Goal: Task Accomplishment & Management: Complete application form

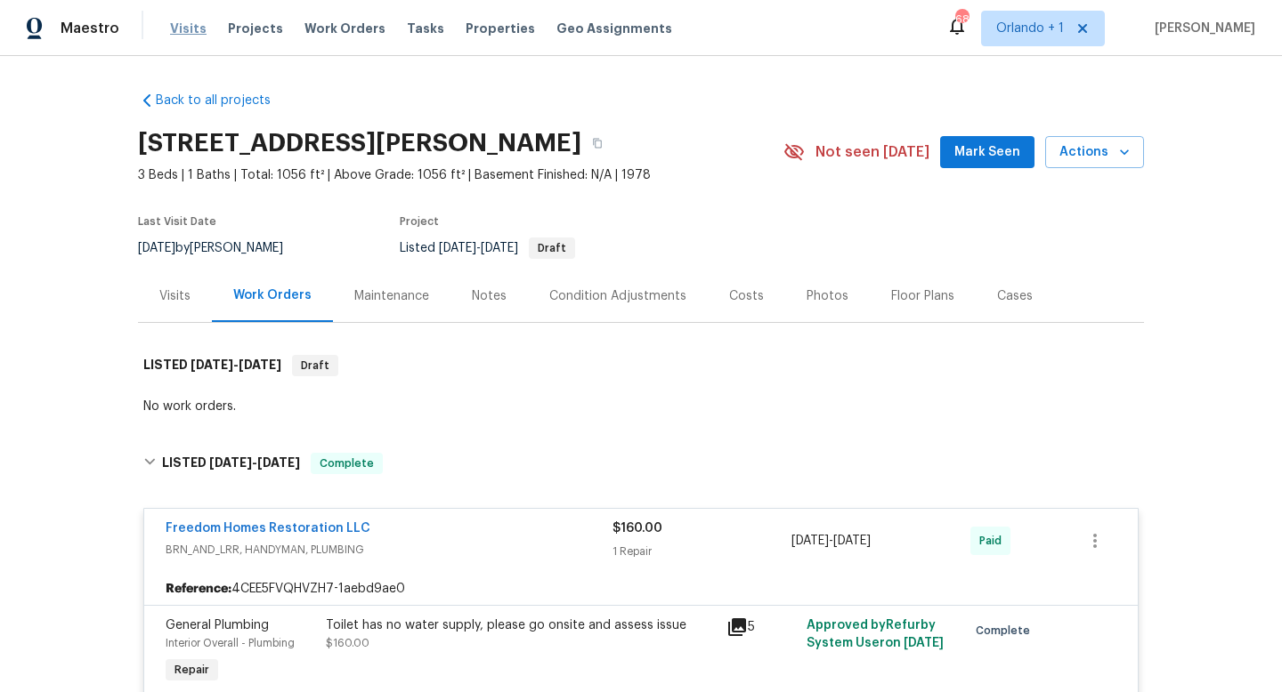
click at [192, 27] on span "Visits" at bounding box center [188, 29] width 36 height 18
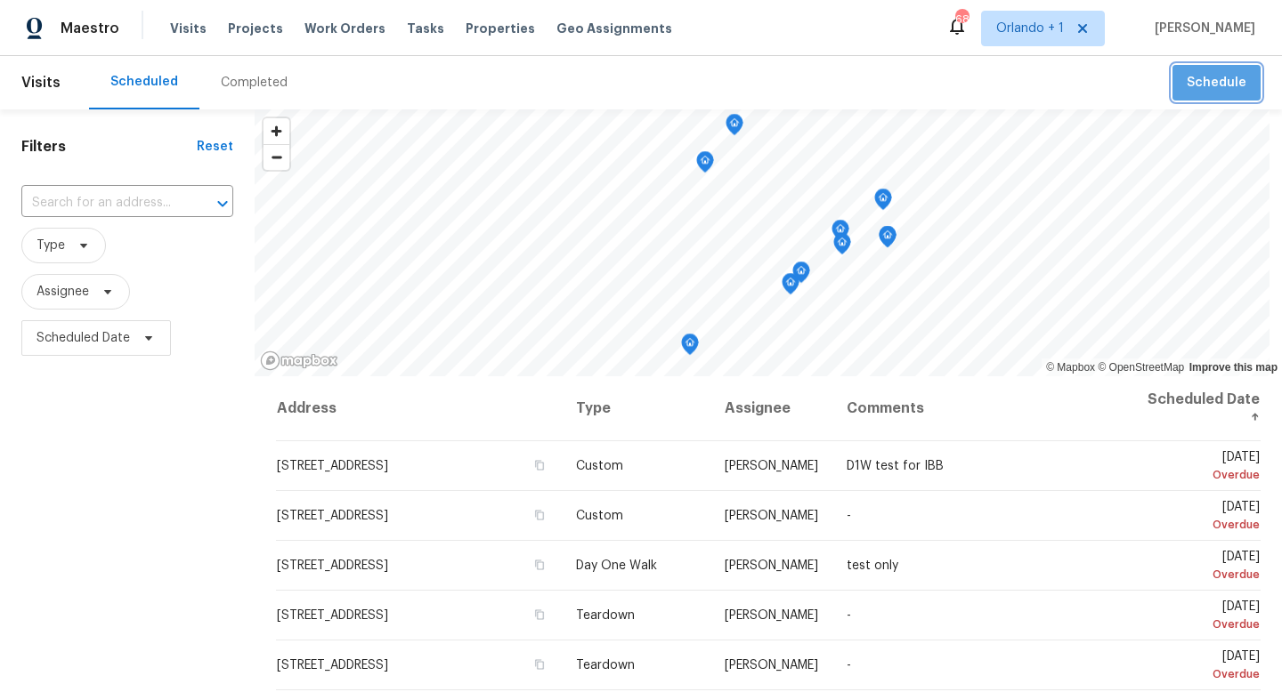
click at [1232, 85] on span "Schedule" at bounding box center [1216, 83] width 60 height 22
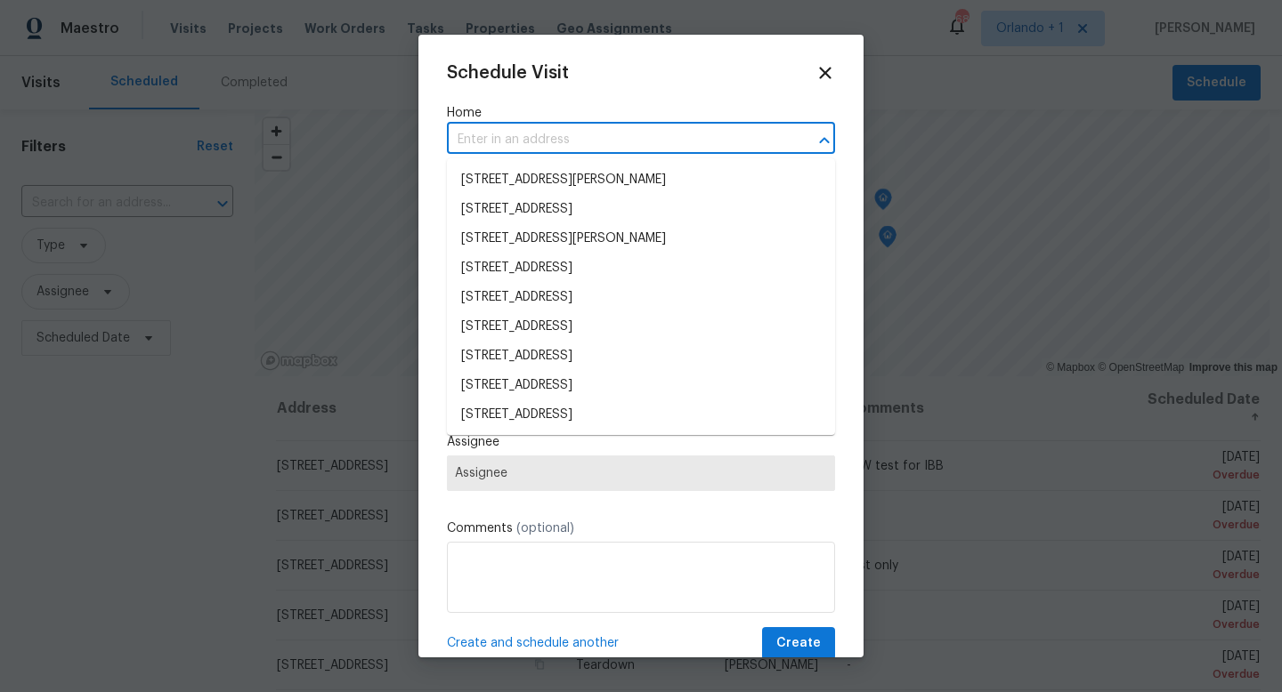
click at [606, 137] on input "text" at bounding box center [616, 140] width 338 height 28
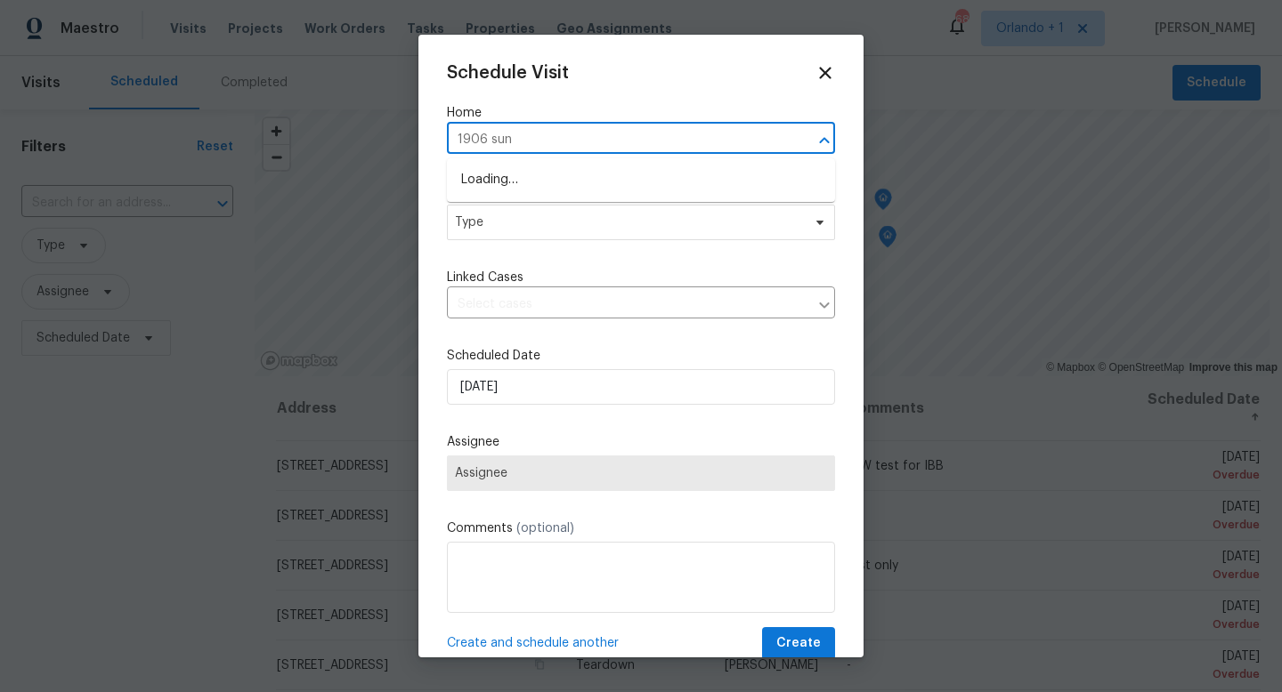
type input "1906 sunb"
click at [602, 176] on li "[STREET_ADDRESS]" at bounding box center [641, 180] width 388 height 29
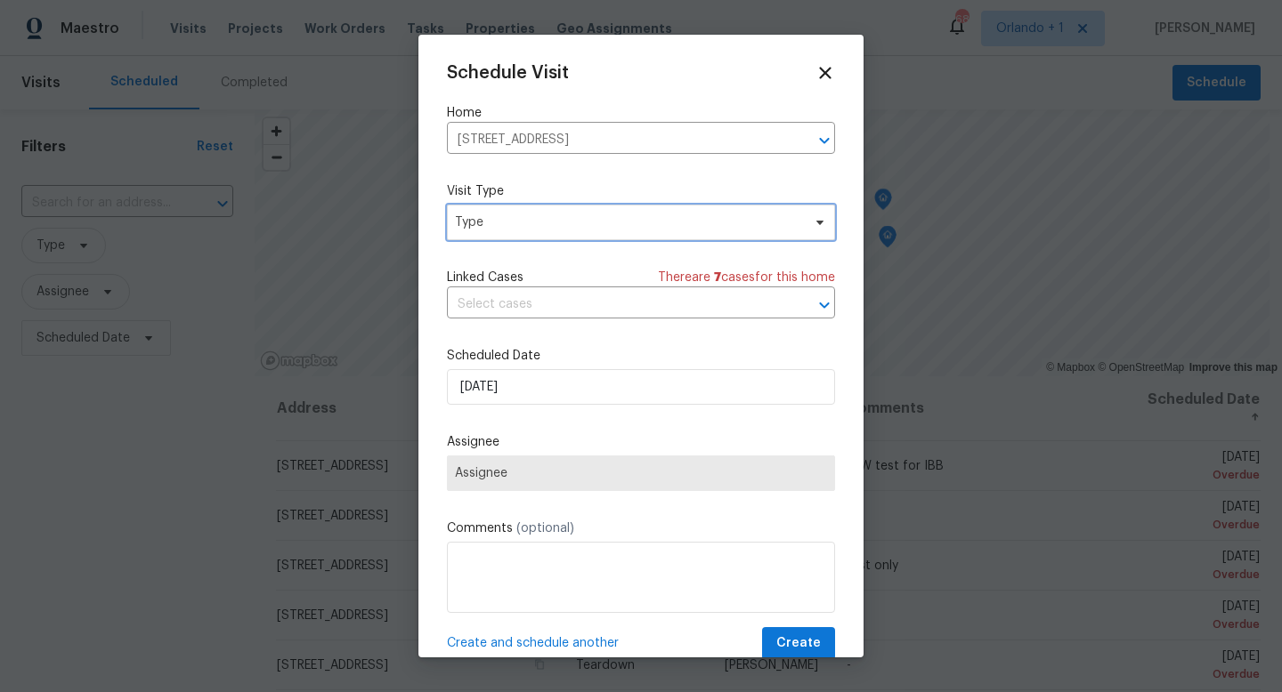
click at [576, 221] on span "Type" at bounding box center [628, 223] width 346 height 18
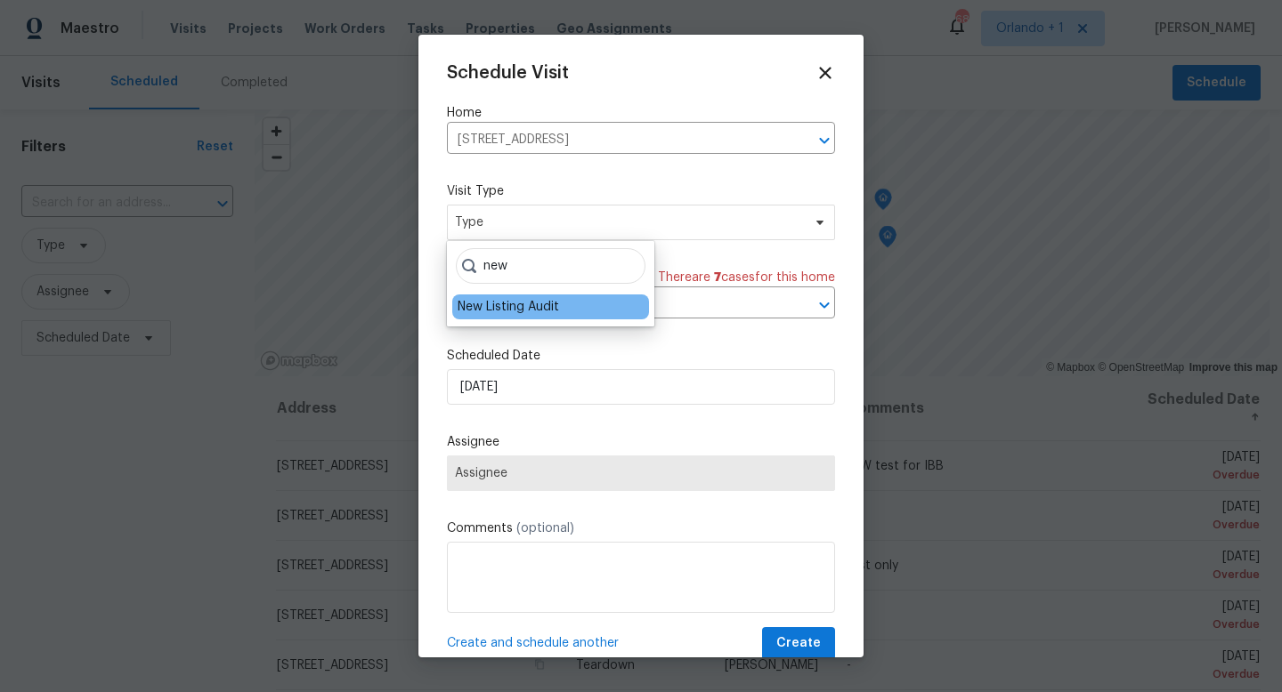
type input "new"
click at [539, 303] on div "New Listing Audit" at bounding box center [507, 307] width 101 height 18
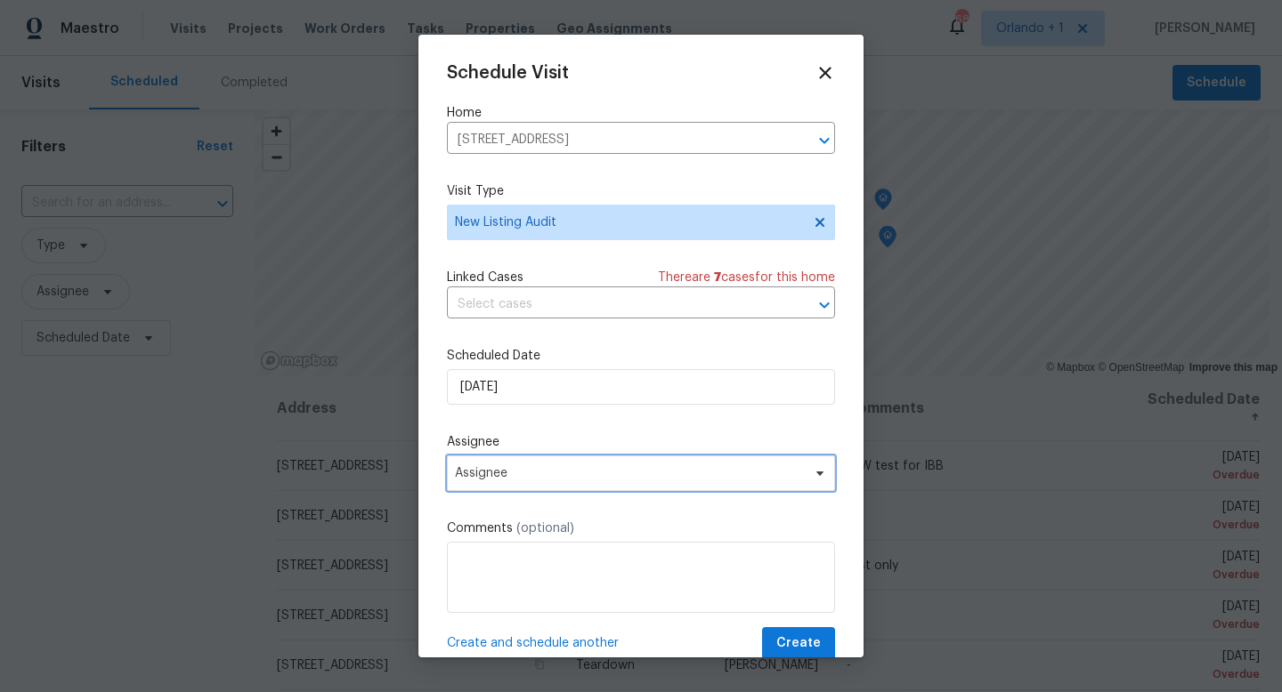
click at [562, 473] on span "Assignee" at bounding box center [629, 473] width 349 height 14
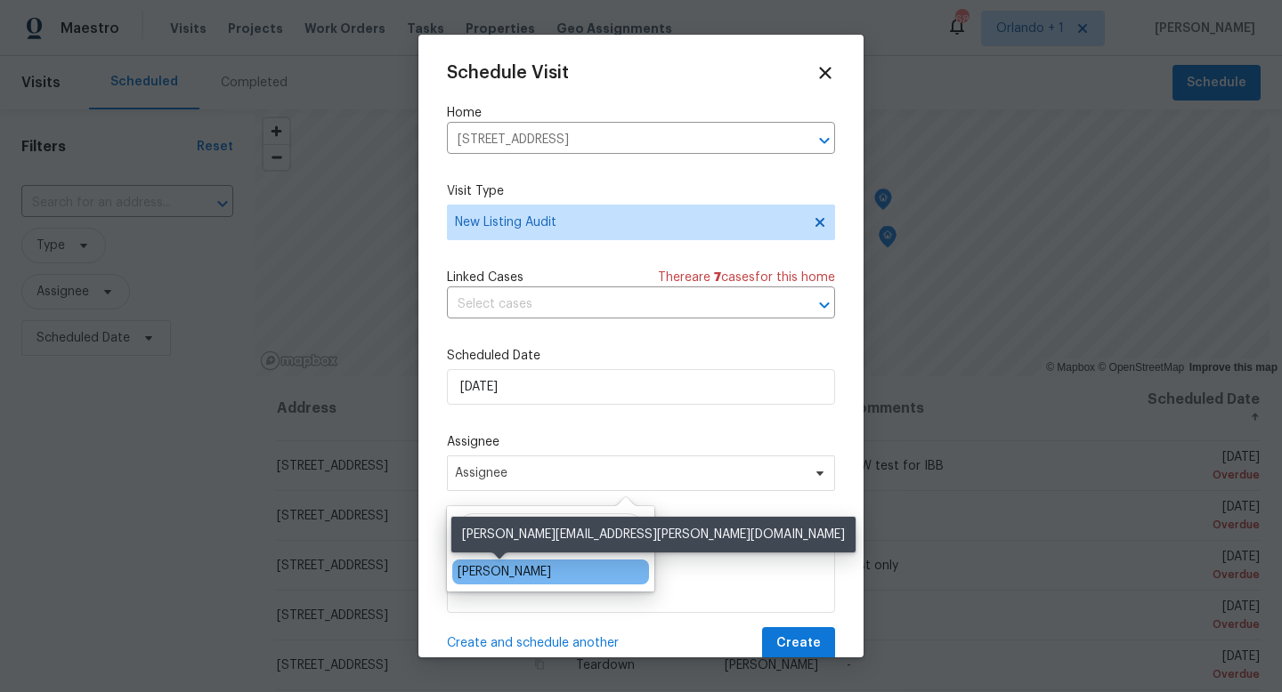
type input "josh"
click at [532, 576] on div "[PERSON_NAME]" at bounding box center [503, 572] width 93 height 18
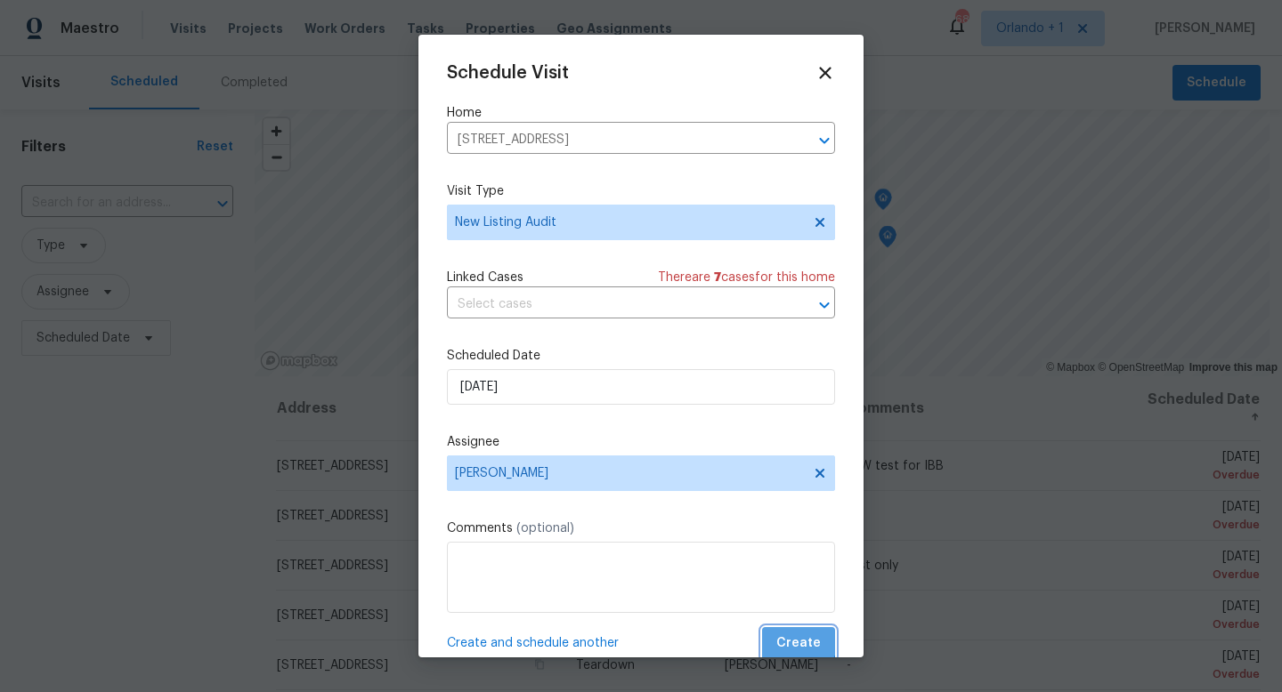
click at [790, 635] on span "Create" at bounding box center [798, 644] width 44 height 22
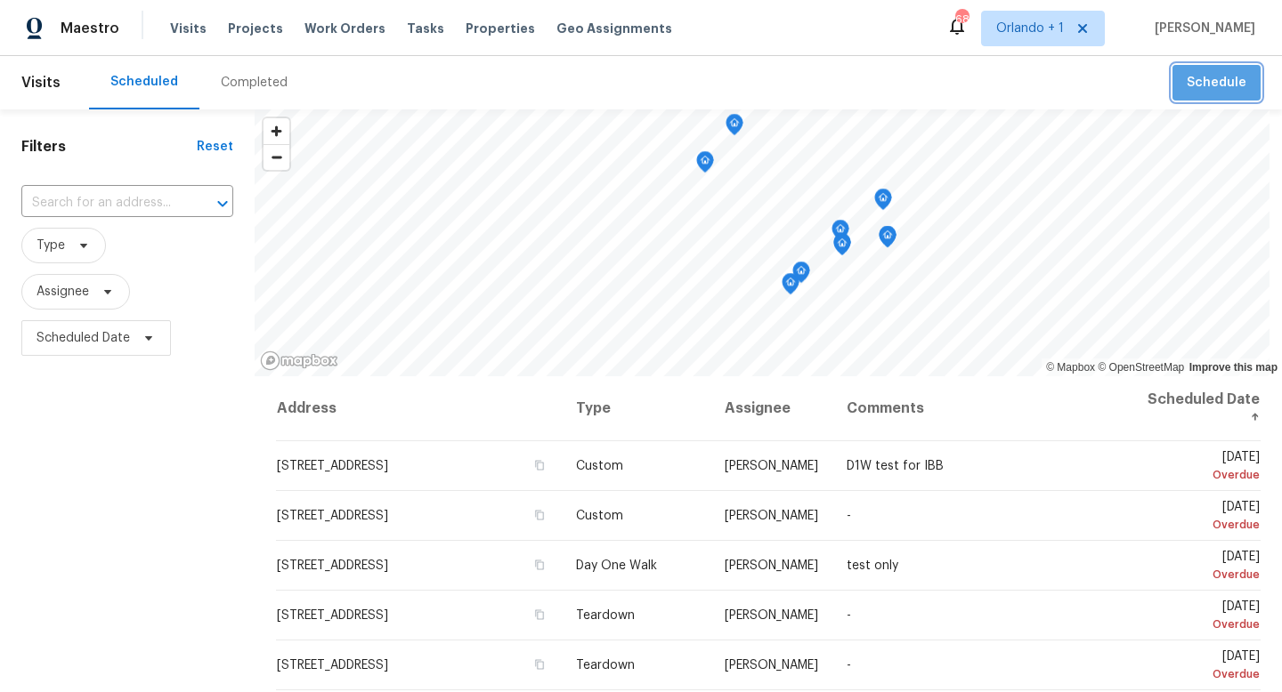
click at [1234, 85] on span "Schedule" at bounding box center [1216, 83] width 60 height 22
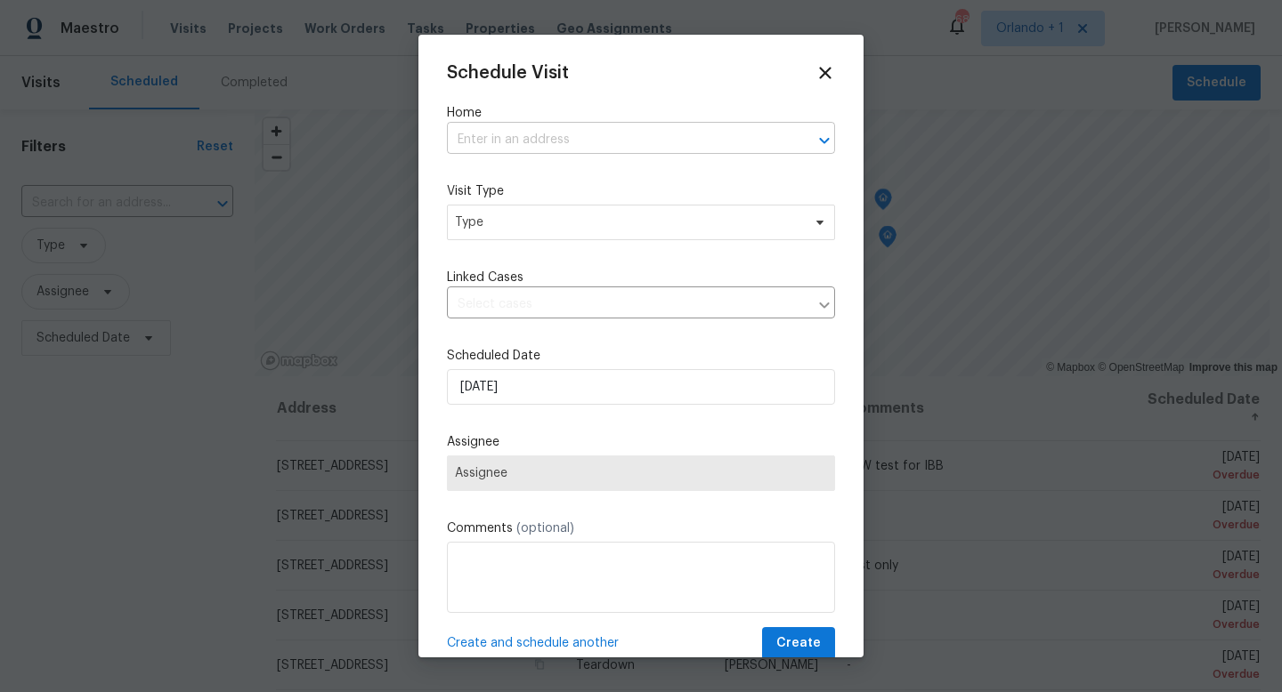
click at [485, 142] on input "text" at bounding box center [616, 140] width 338 height 28
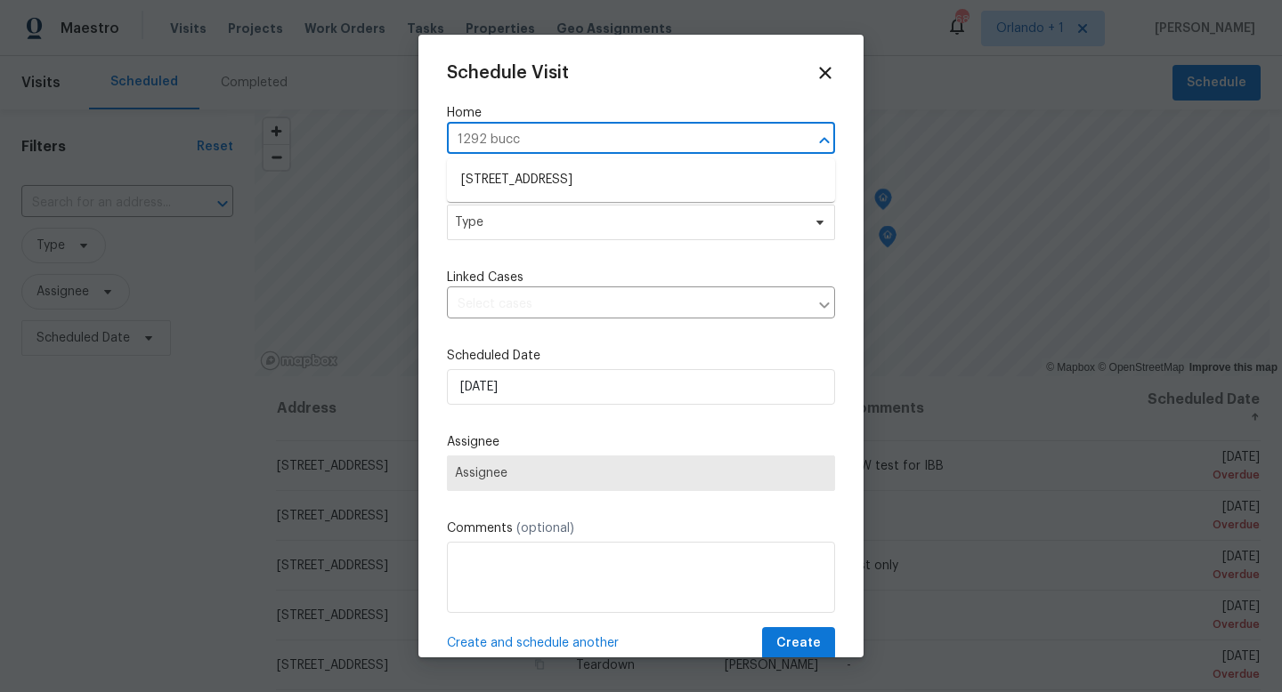
type input "1292 bucca"
click at [503, 184] on li "[STREET_ADDRESS]" at bounding box center [641, 180] width 388 height 29
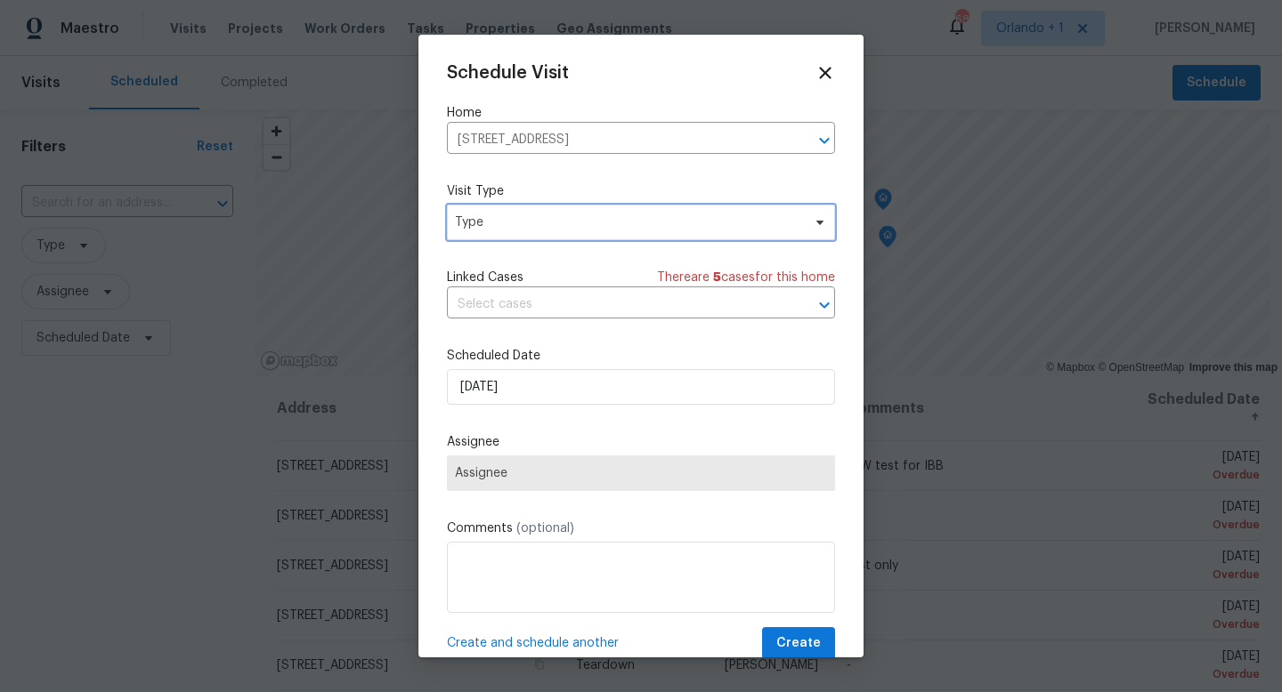
click at [497, 221] on span "Type" at bounding box center [628, 223] width 346 height 18
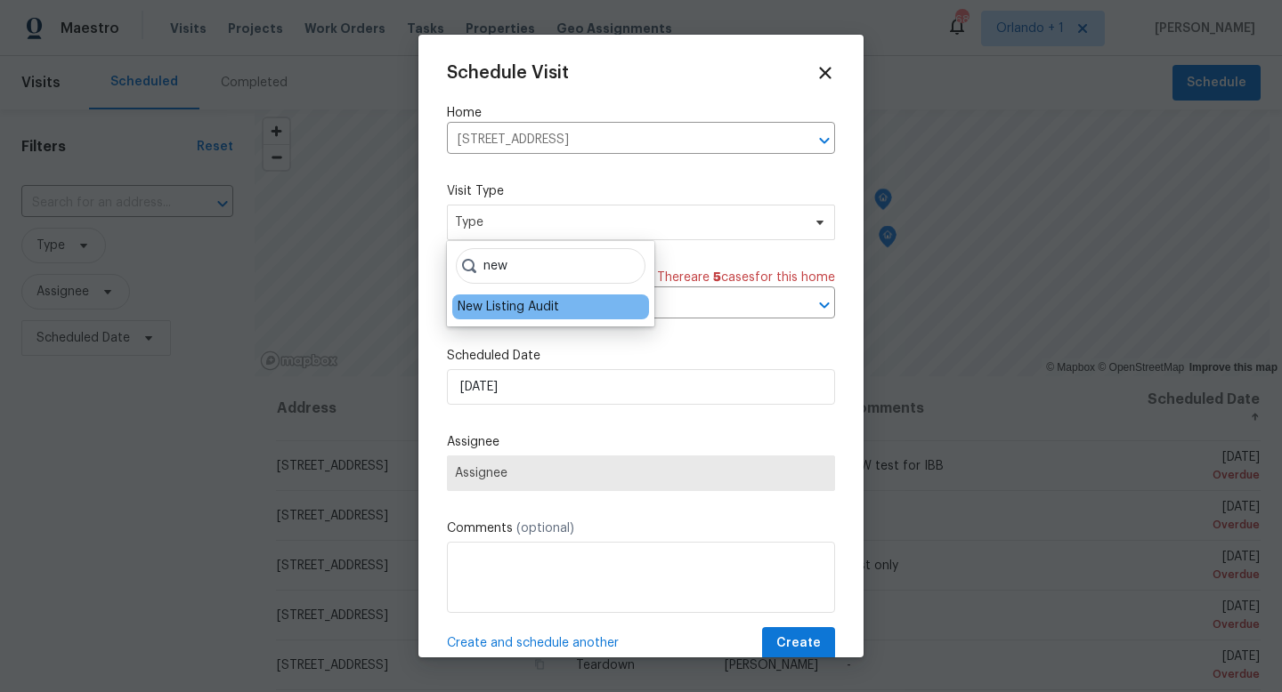
type input "new"
click at [497, 309] on div "New Listing Audit" at bounding box center [507, 307] width 101 height 18
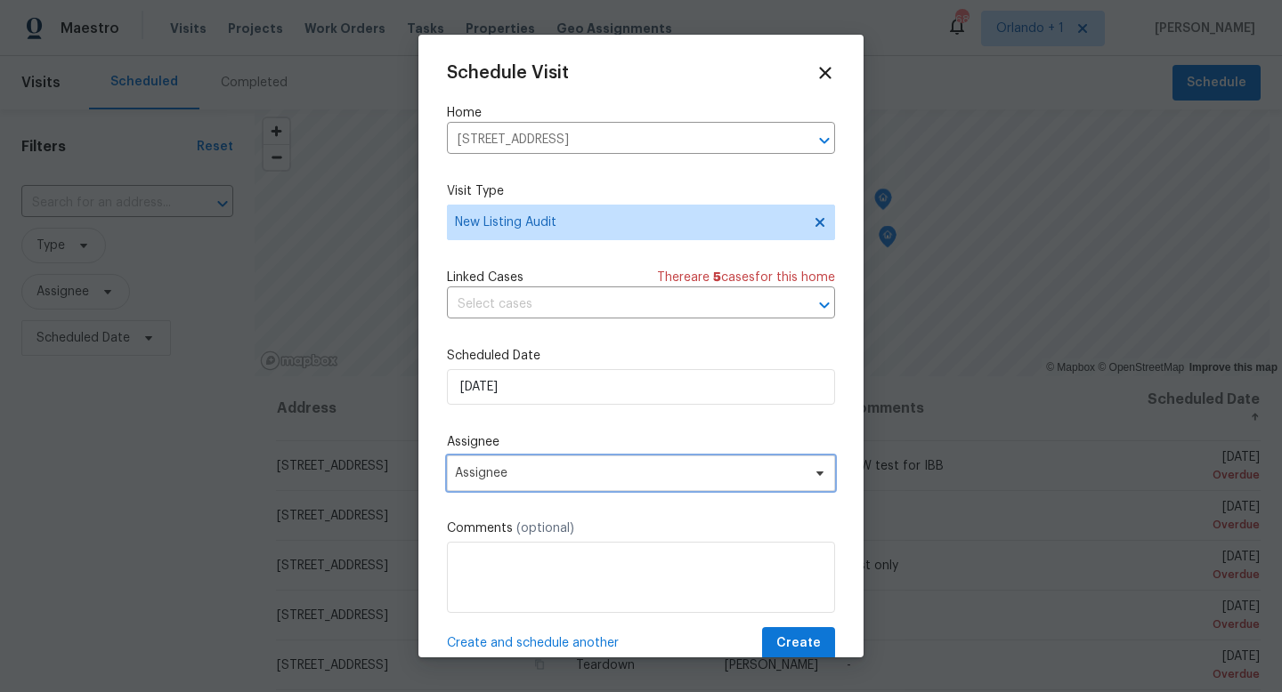
click at [538, 479] on span "Assignee" at bounding box center [629, 473] width 349 height 14
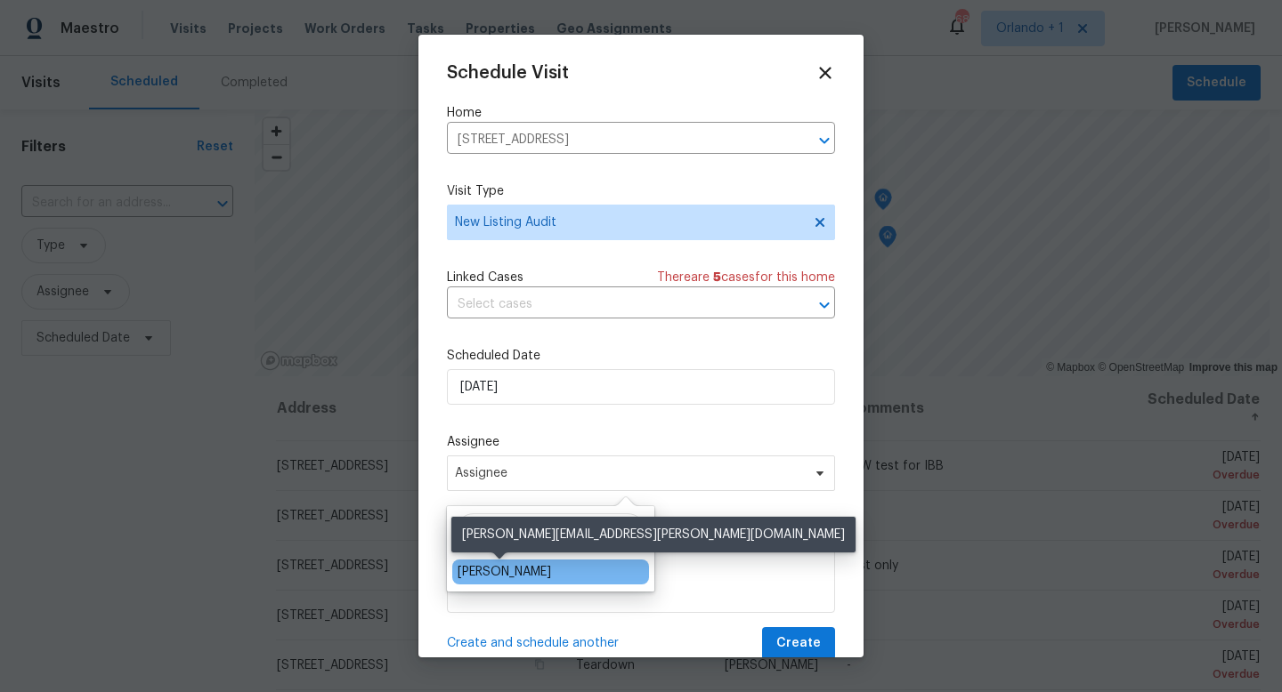
type input "Josh"
click at [521, 575] on div "[PERSON_NAME]" at bounding box center [503, 572] width 93 height 18
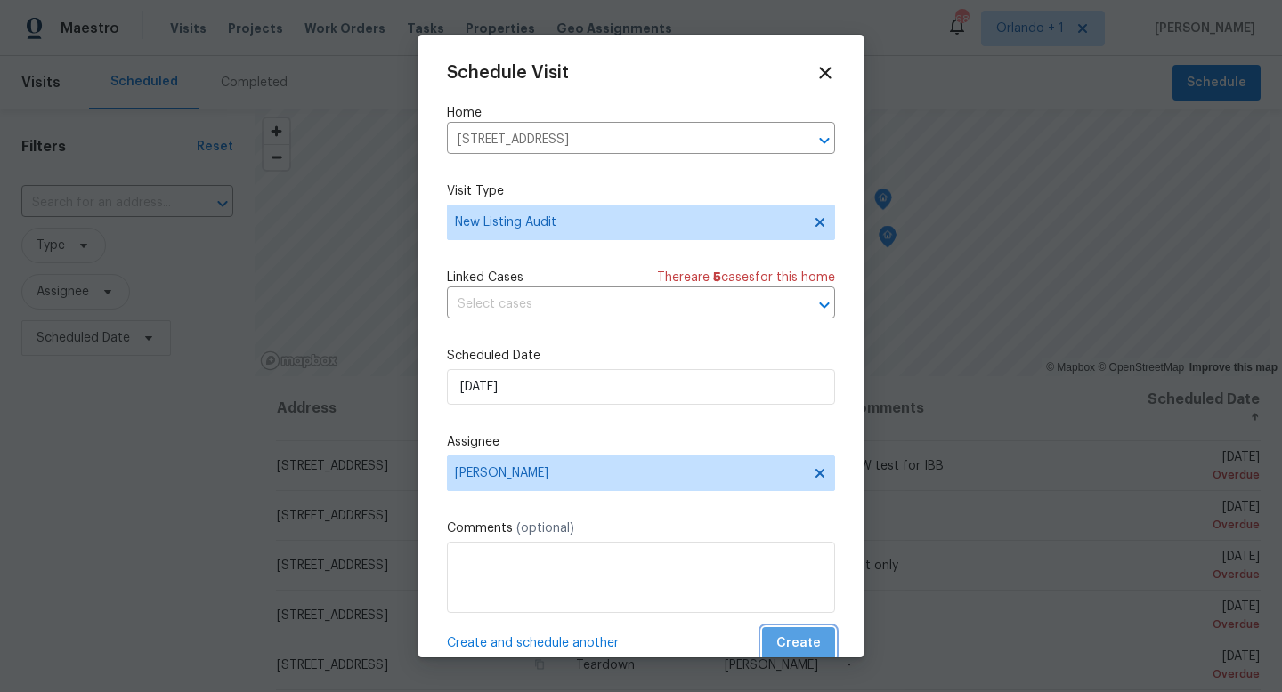
click at [802, 642] on span "Create" at bounding box center [798, 644] width 44 height 22
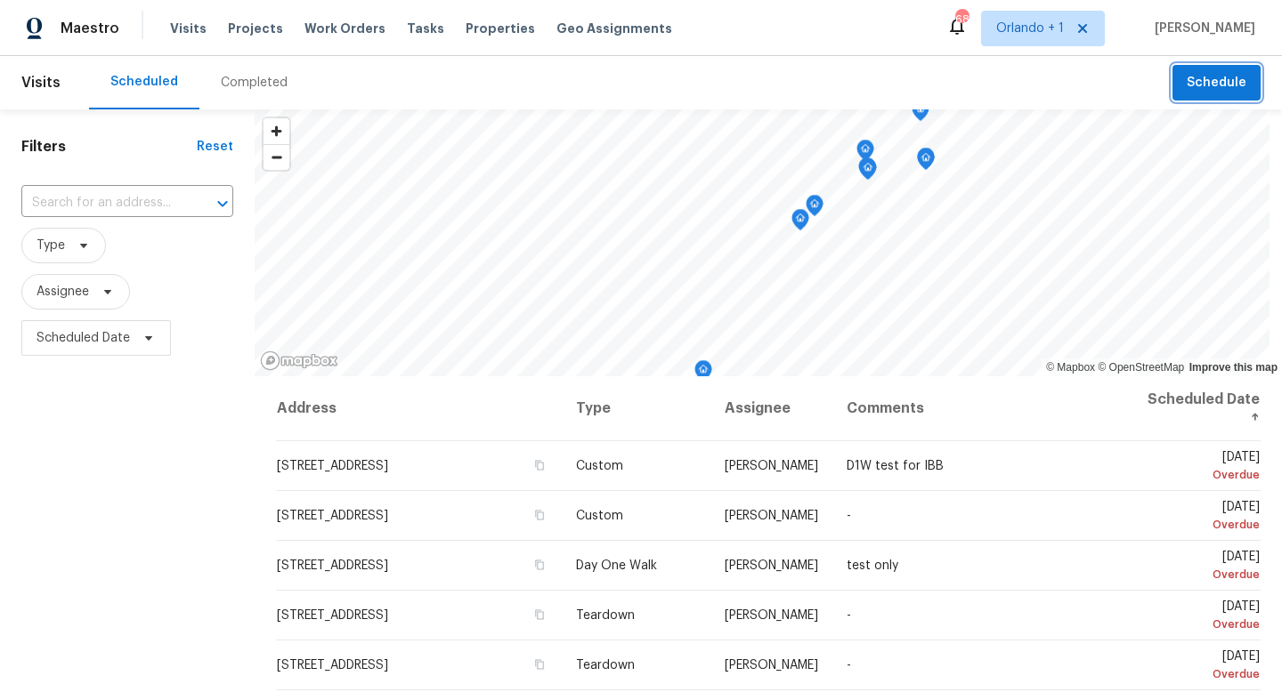
click at [1224, 92] on span "Schedule" at bounding box center [1216, 83] width 60 height 22
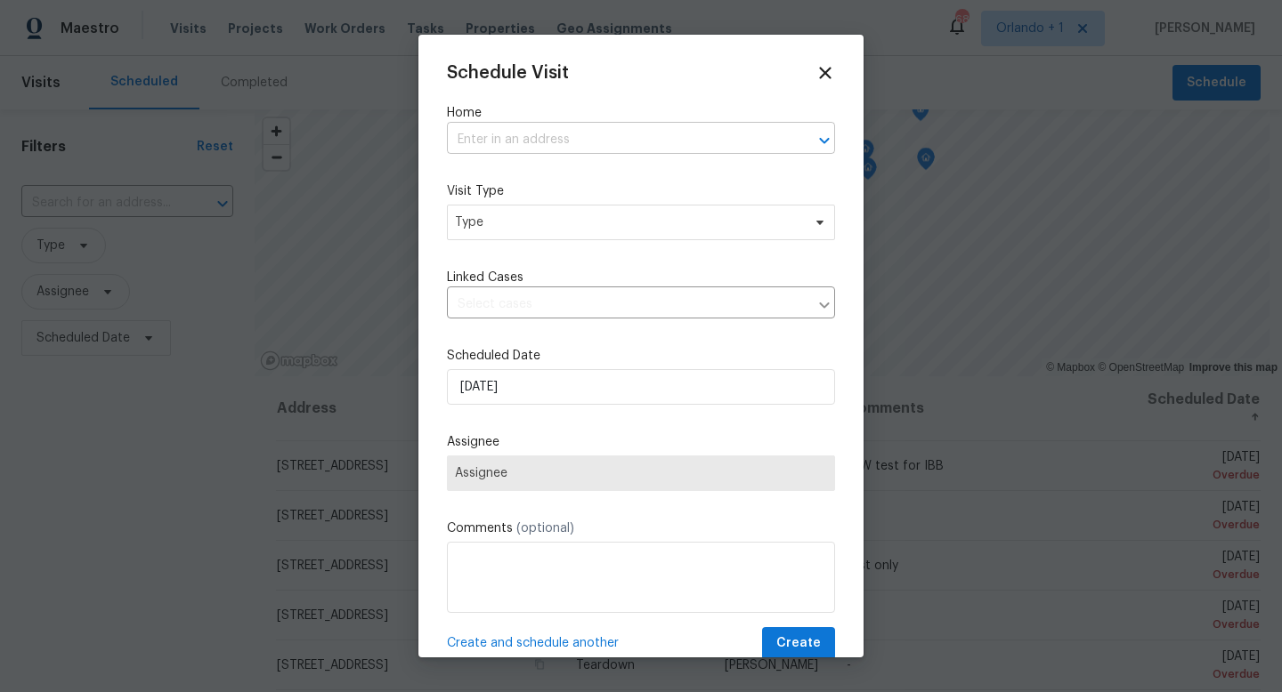
click at [566, 142] on input "text" at bounding box center [616, 140] width 338 height 28
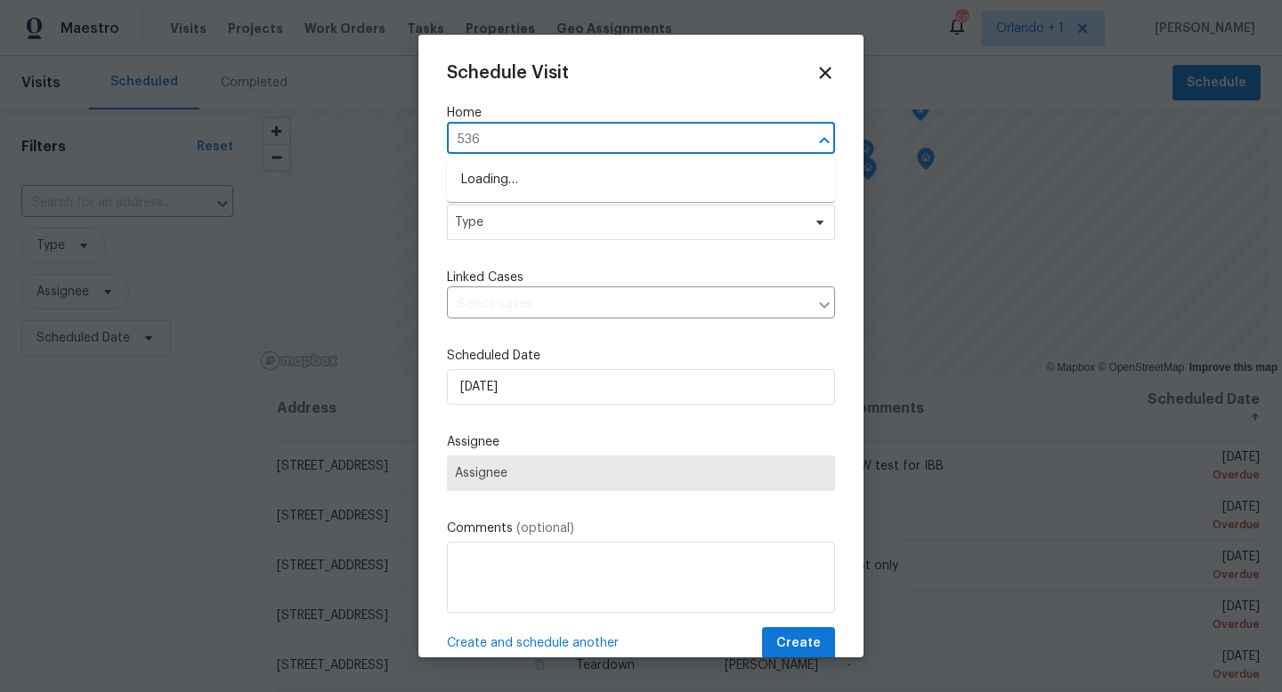
type input "5361"
click at [608, 214] on li "[STREET_ADDRESS]" at bounding box center [641, 209] width 388 height 29
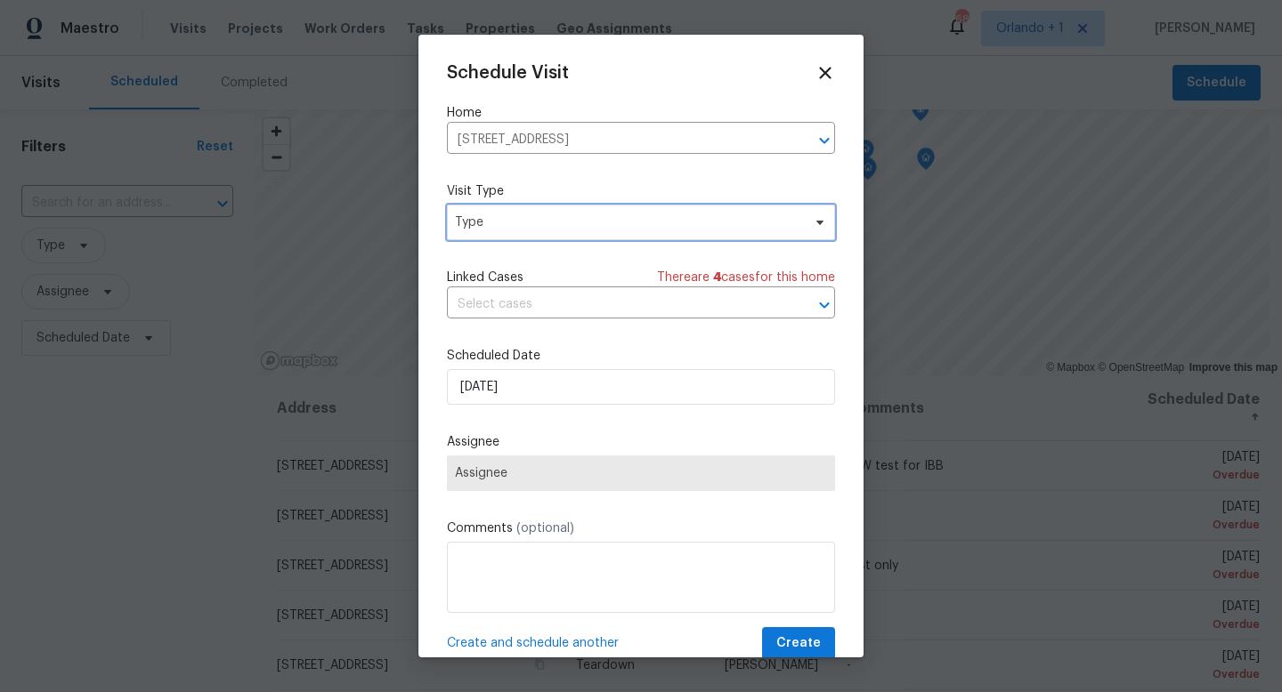
click at [547, 221] on span "Type" at bounding box center [628, 223] width 346 height 18
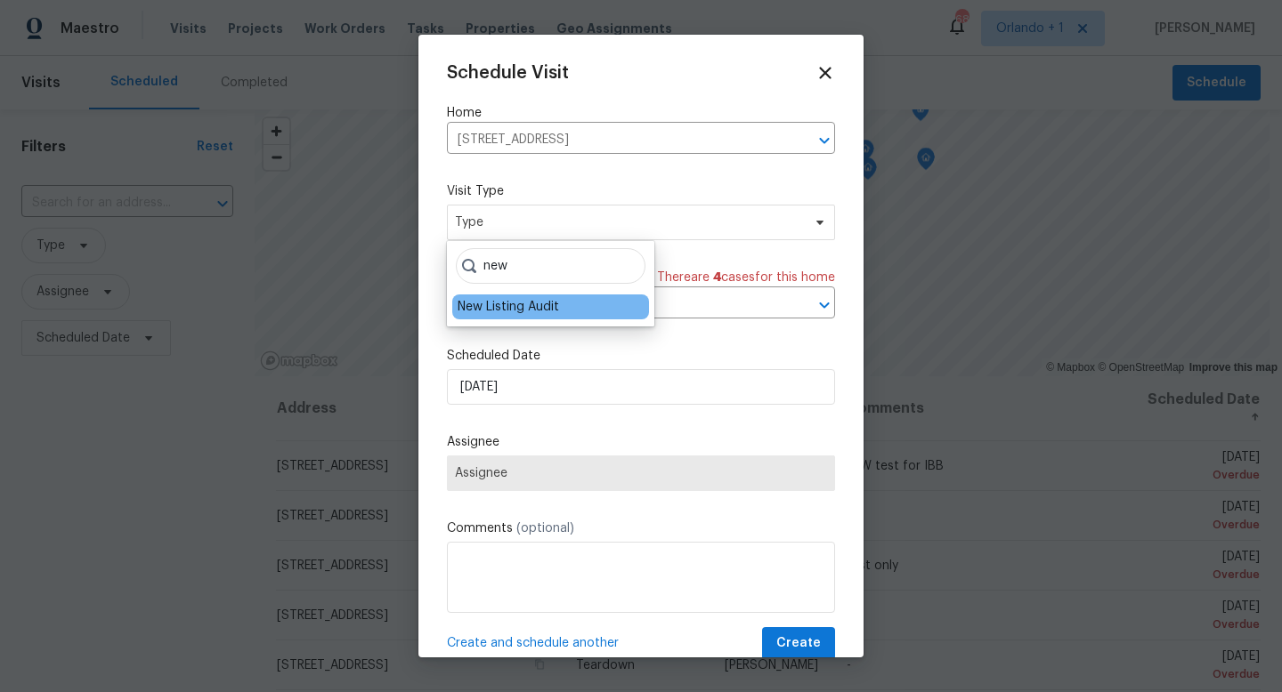
type input "new"
click at [538, 307] on div "New Listing Audit" at bounding box center [507, 307] width 101 height 18
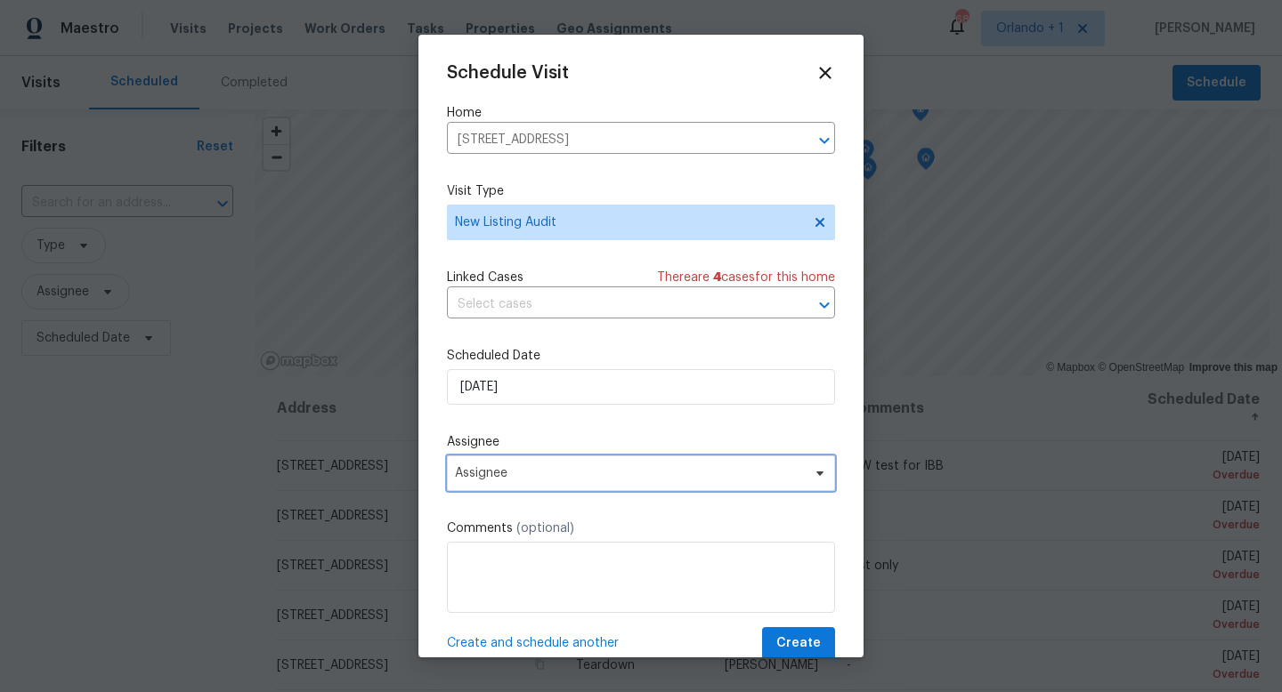
click at [513, 472] on span "Assignee" at bounding box center [629, 473] width 349 height 14
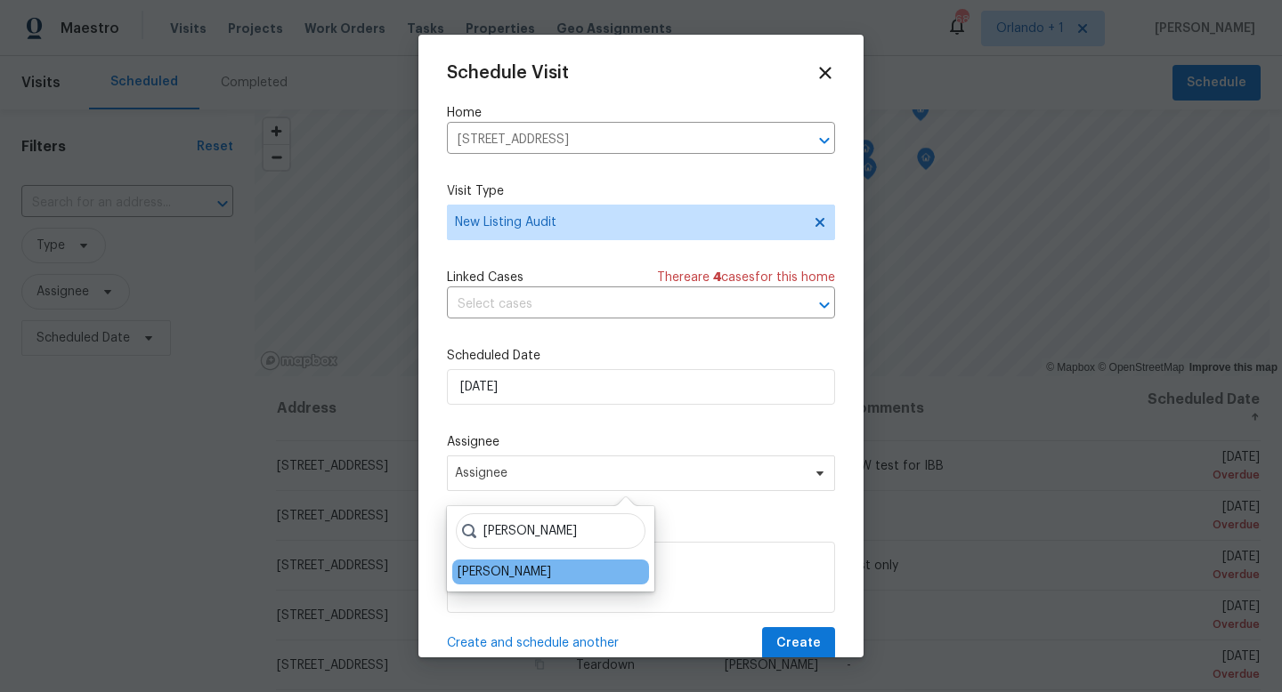
type input "josh"
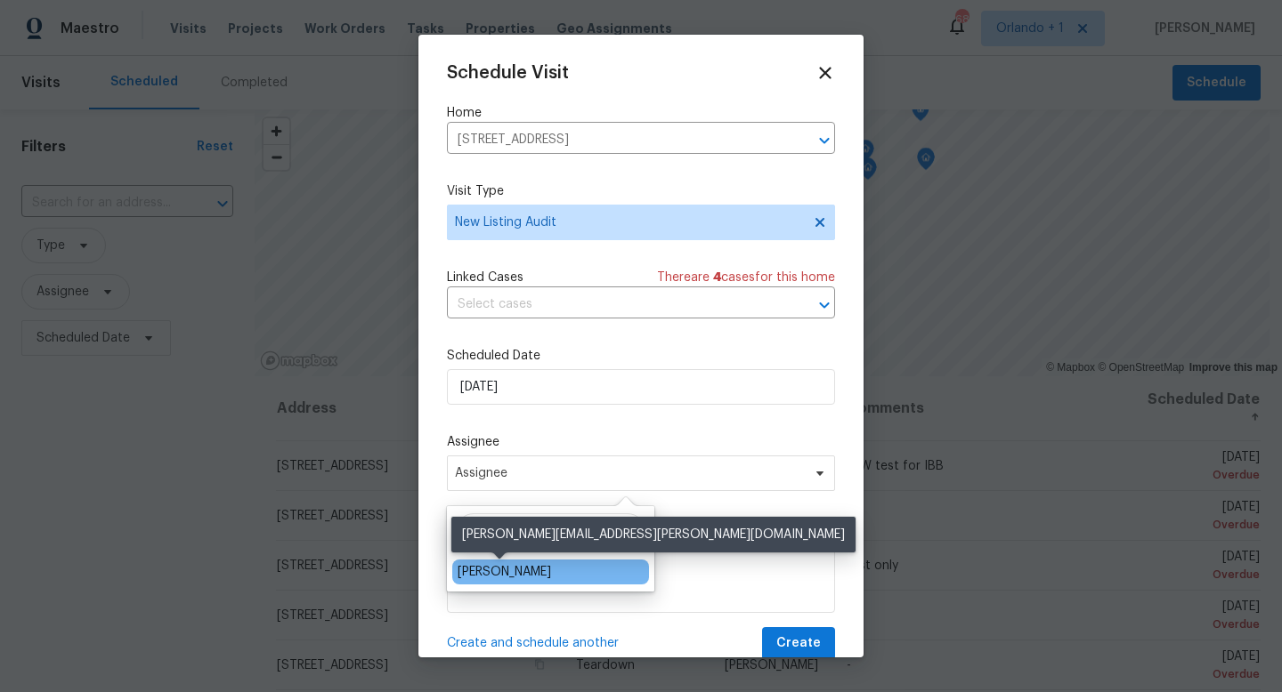
click at [520, 571] on div "[PERSON_NAME]" at bounding box center [503, 572] width 93 height 18
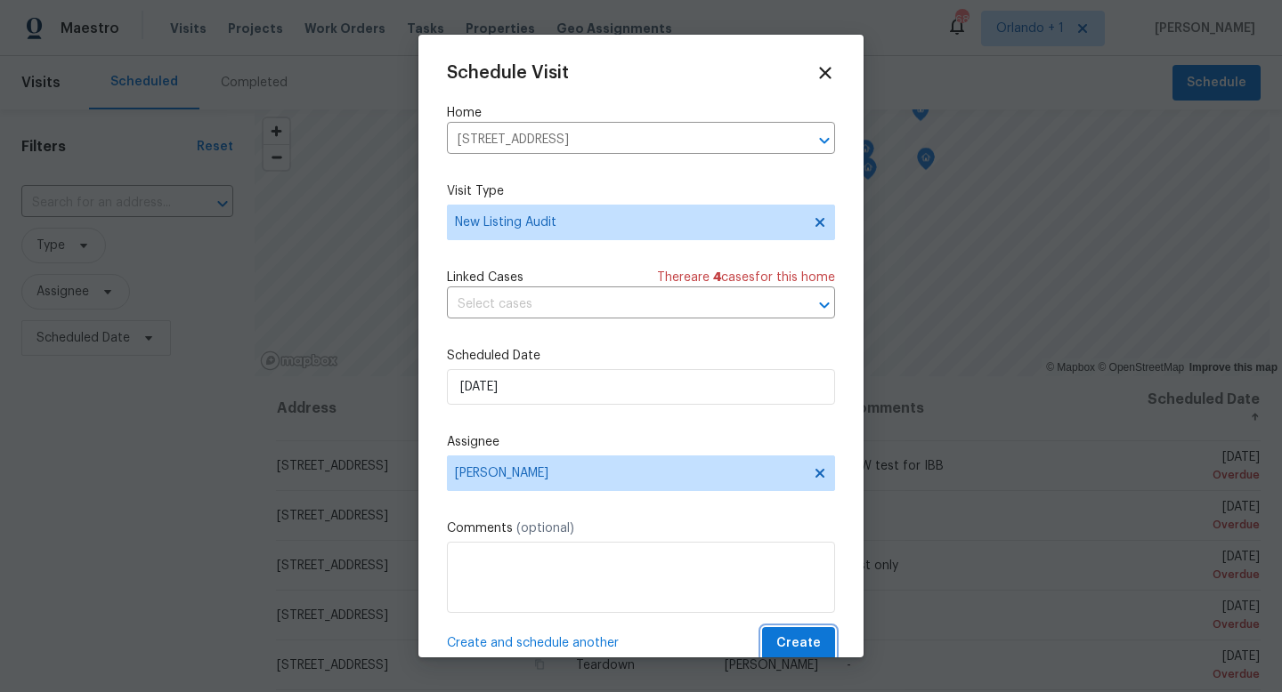
click at [797, 635] on span "Create" at bounding box center [798, 644] width 44 height 22
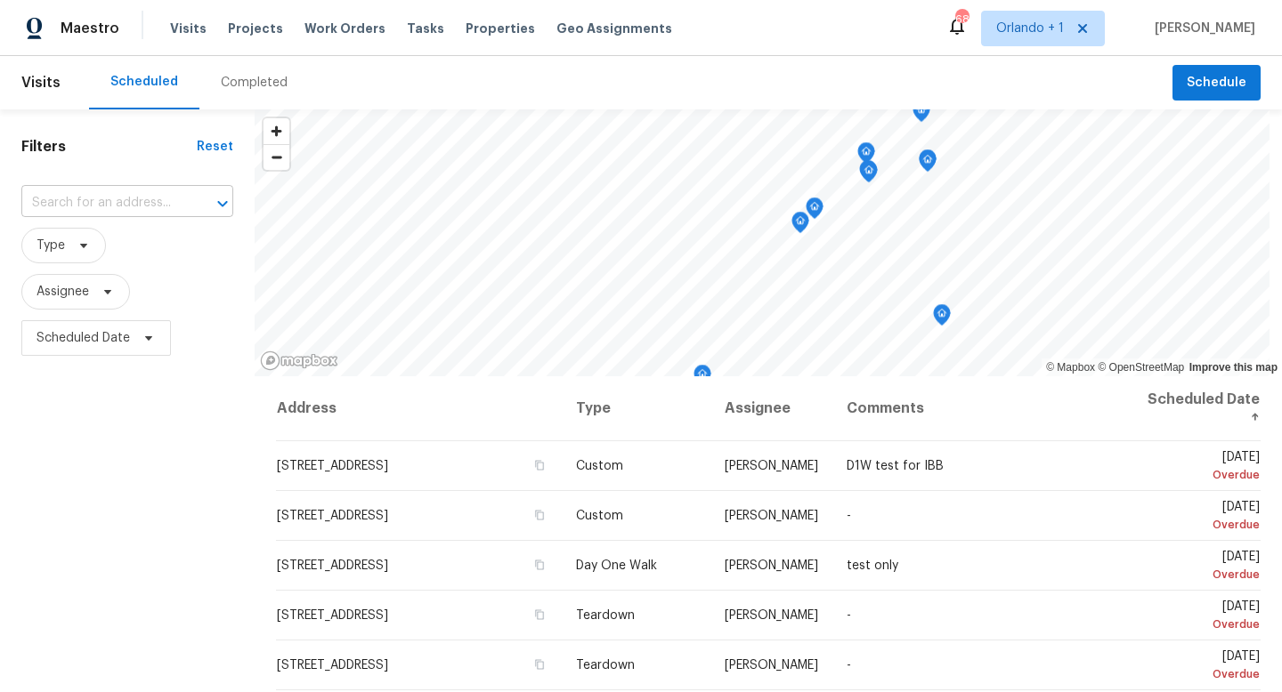
click at [138, 210] on input "text" at bounding box center [102, 204] width 162 height 28
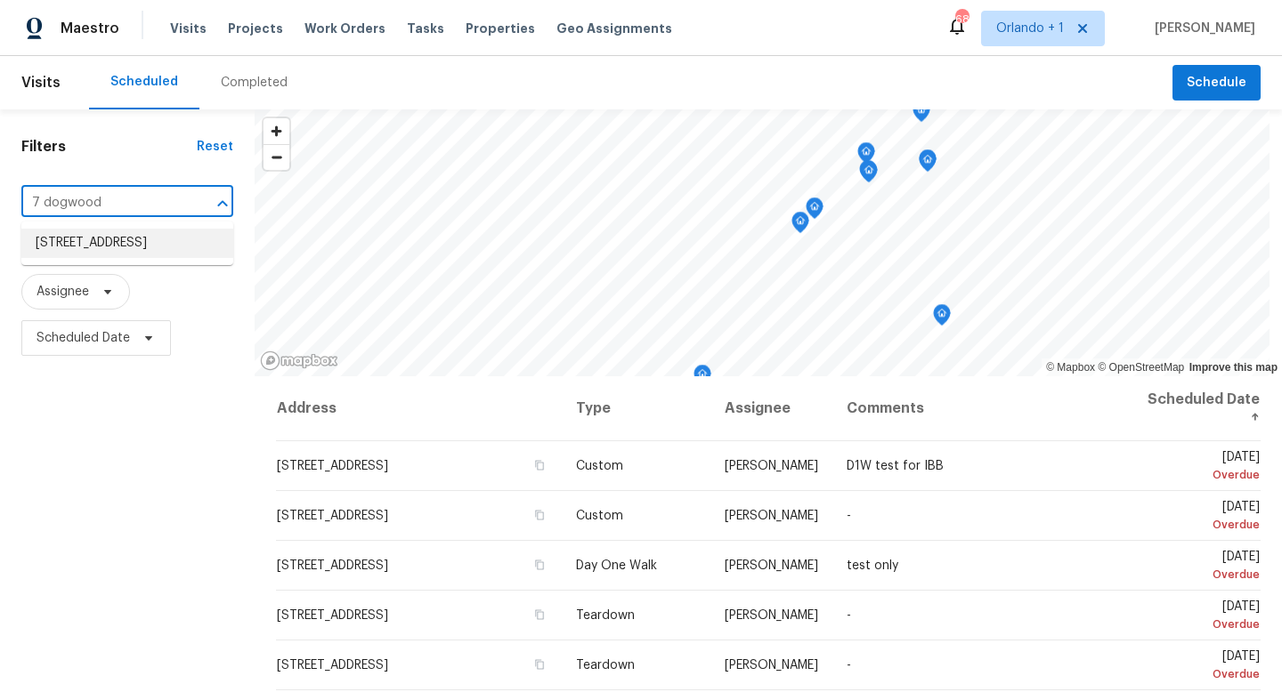
type input "7 dogwood"
click at [157, 131] on div "Filters Reset ​ Type Assignee Scheduled Date" at bounding box center [127, 519] width 255 height 821
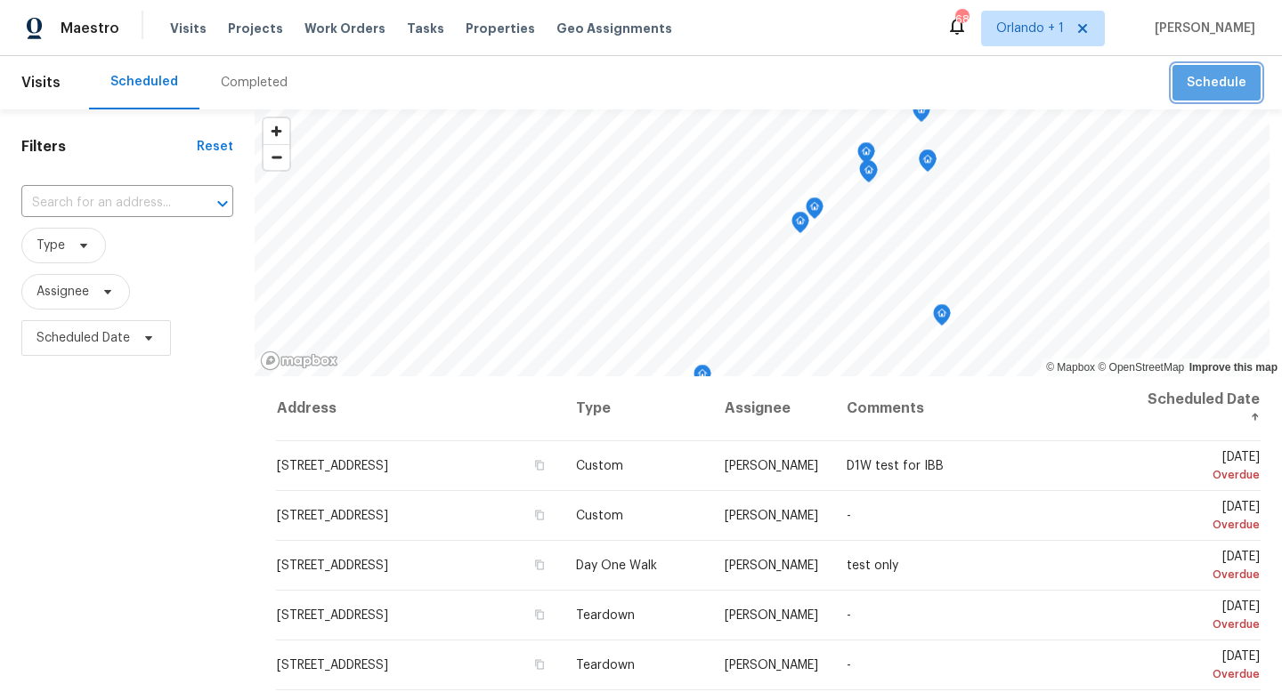
click at [1233, 79] on span "Schedule" at bounding box center [1216, 83] width 60 height 22
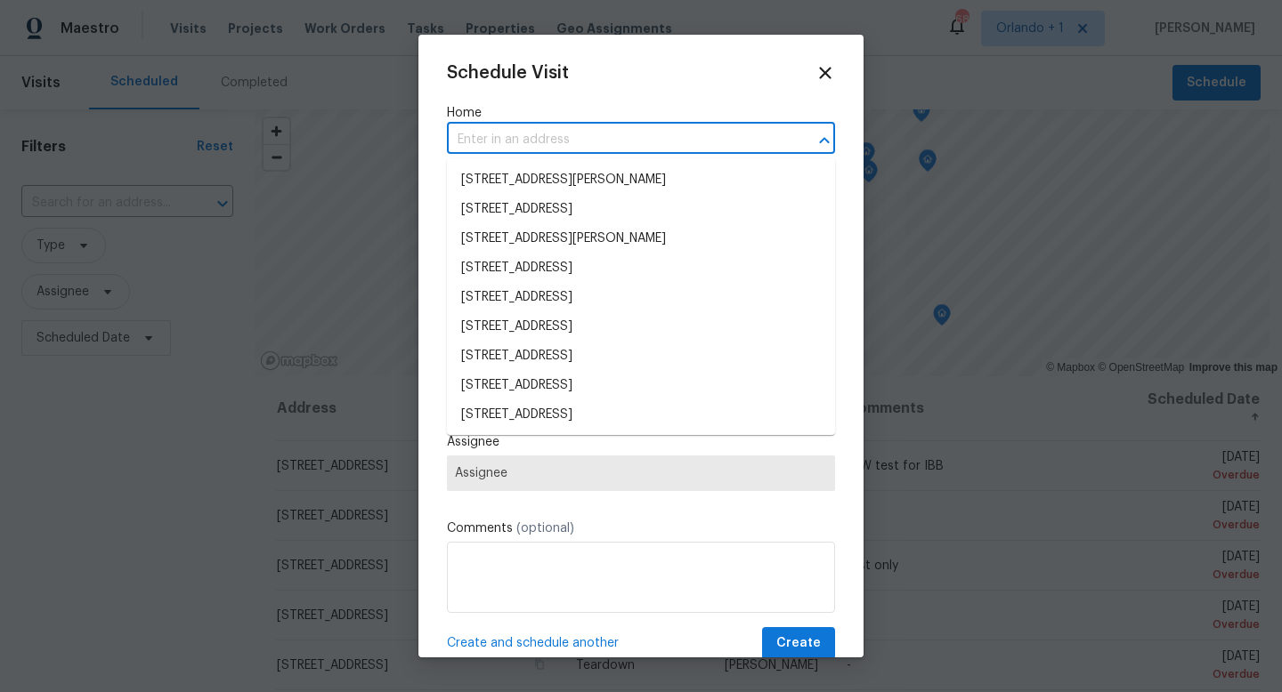
click at [532, 142] on input "text" at bounding box center [616, 140] width 338 height 28
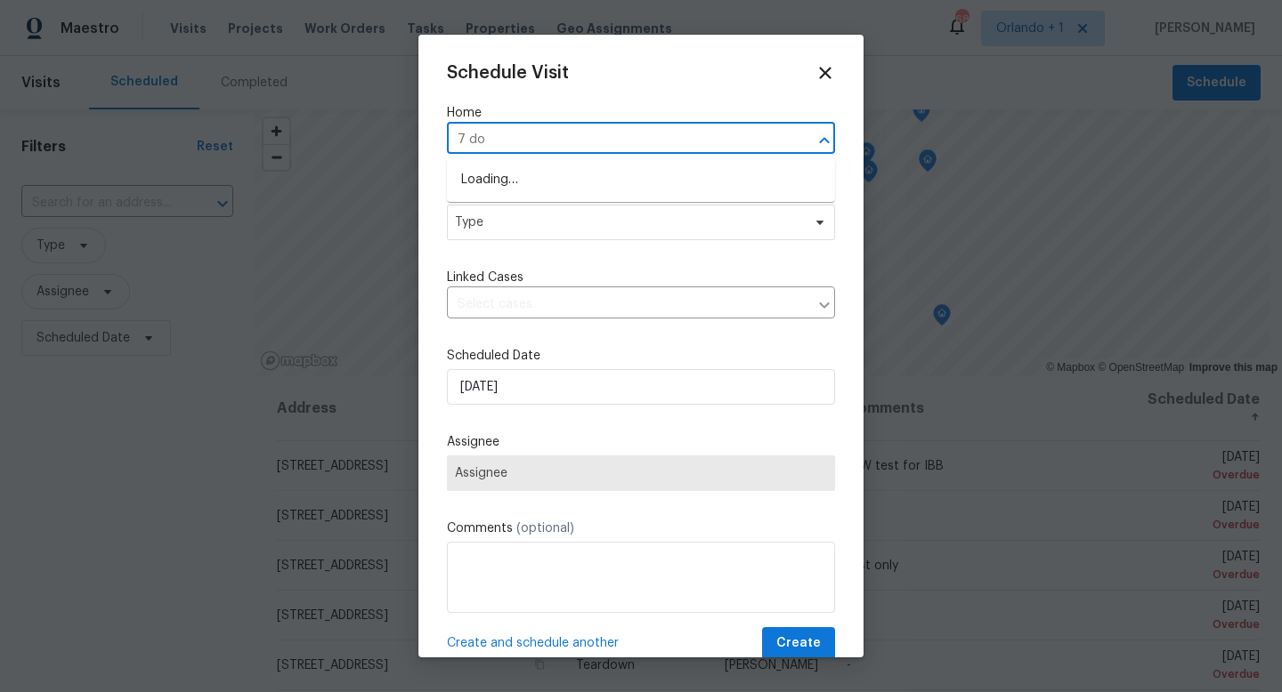
type input "7 dog"
click at [538, 177] on li "[STREET_ADDRESS]" at bounding box center [641, 180] width 388 height 29
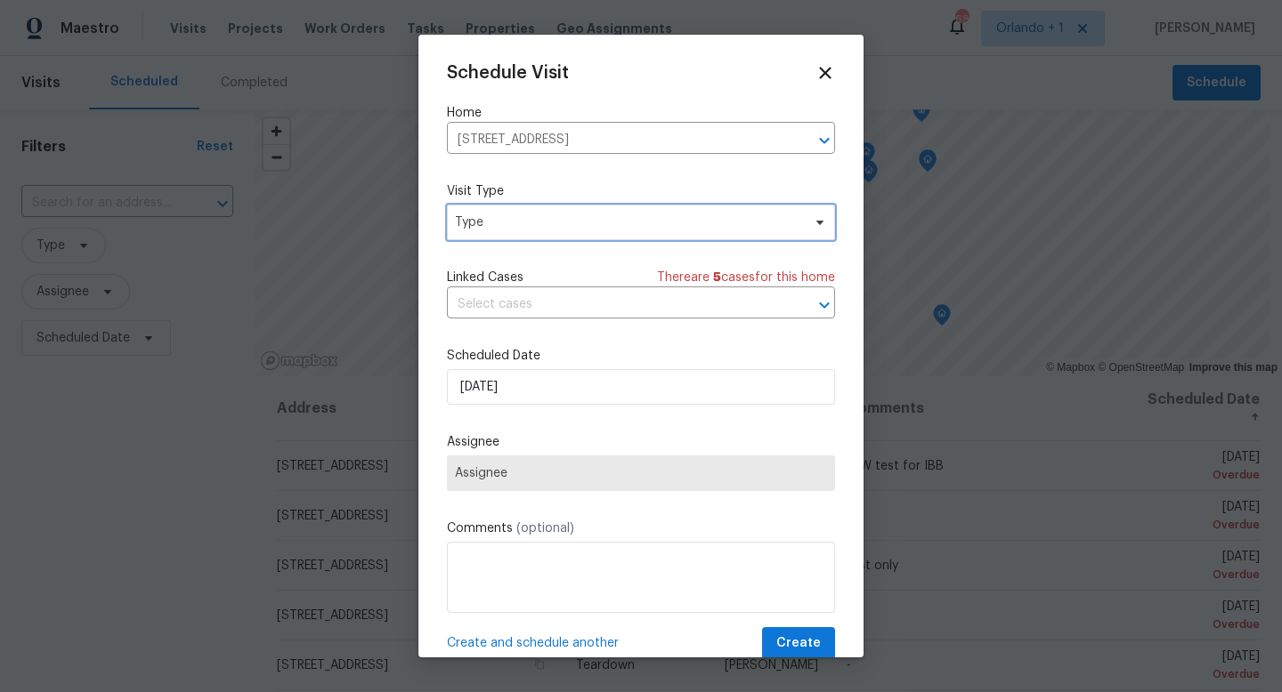
click at [497, 230] on span "Type" at bounding box center [628, 223] width 346 height 18
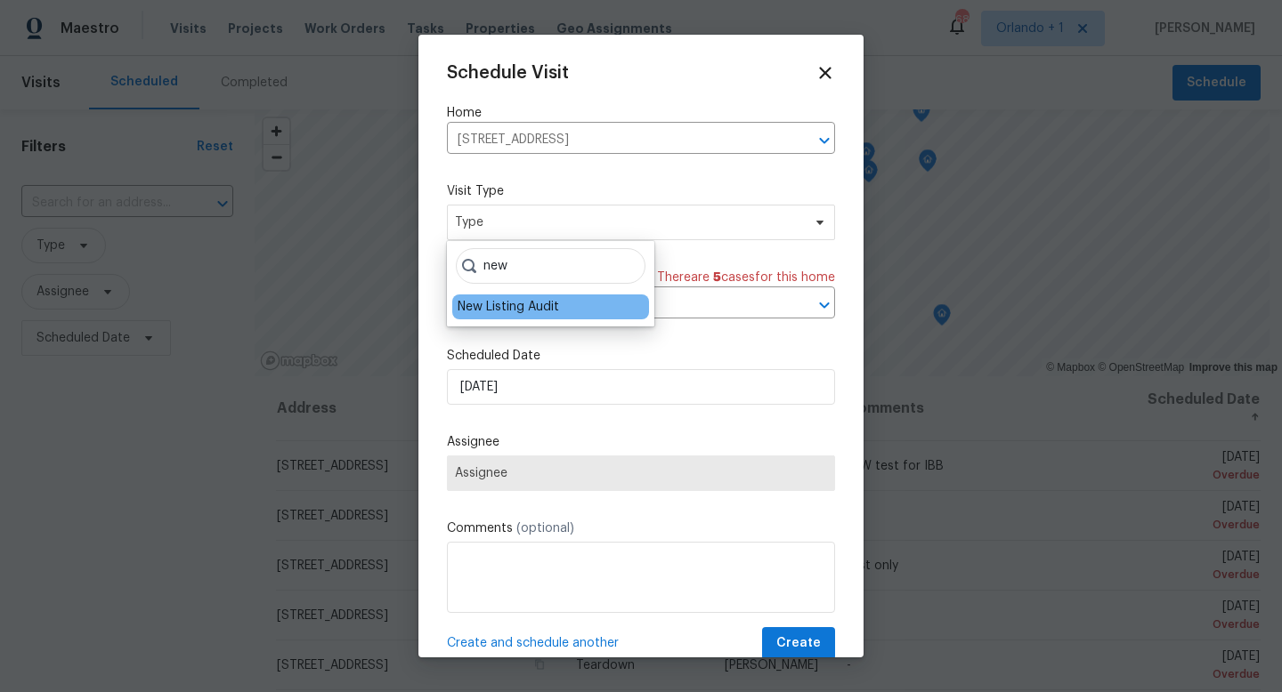
type input "new"
click at [538, 309] on div "New Listing Audit" at bounding box center [507, 307] width 101 height 18
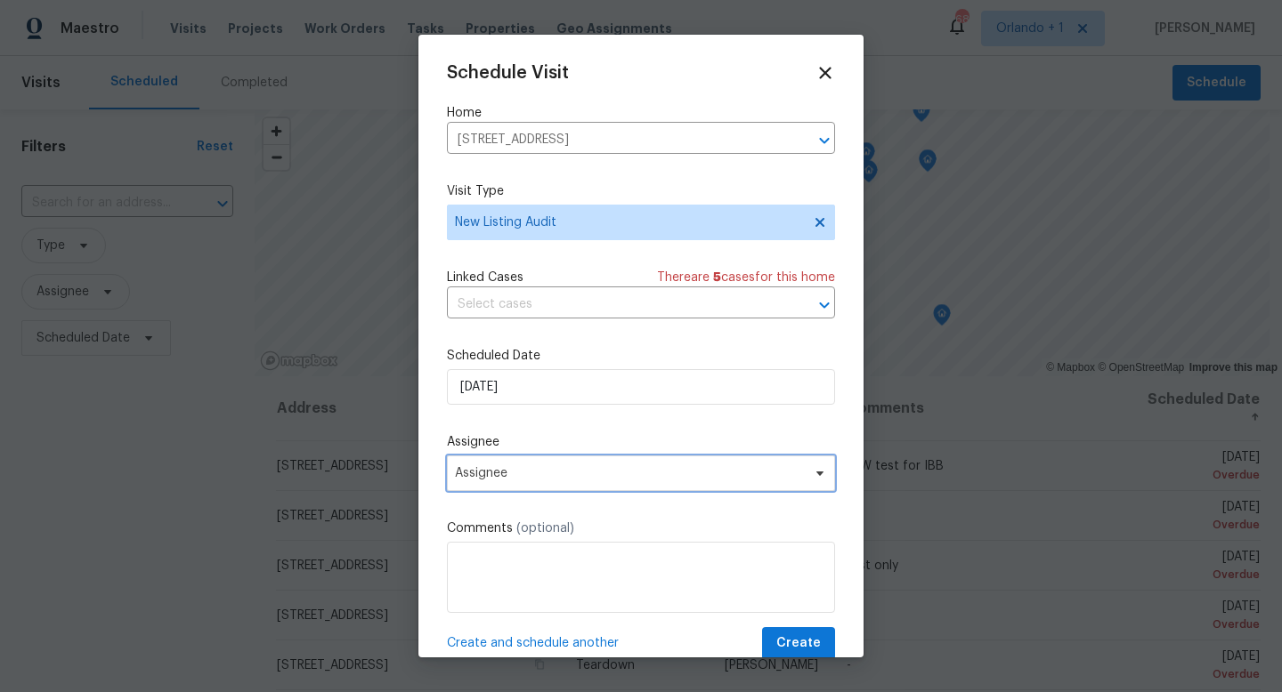
click at [530, 470] on span "Assignee" at bounding box center [629, 473] width 349 height 14
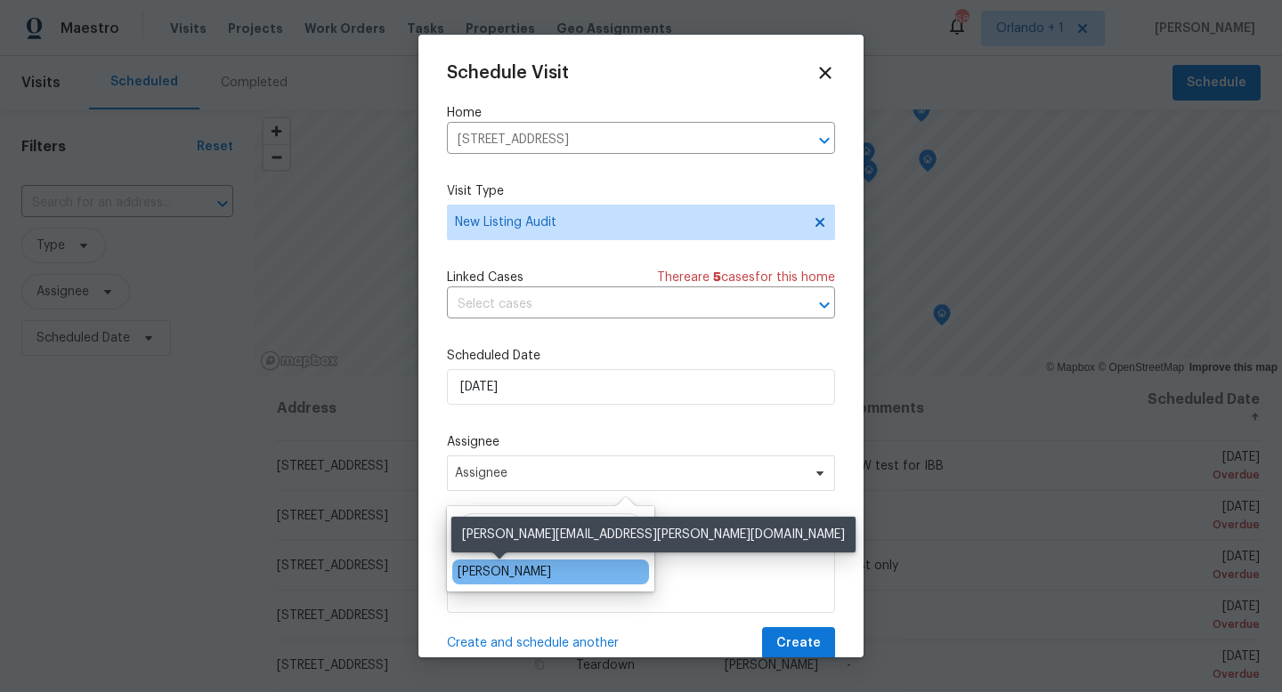
type input "josh"
click at [510, 574] on div "[PERSON_NAME]" at bounding box center [503, 572] width 93 height 18
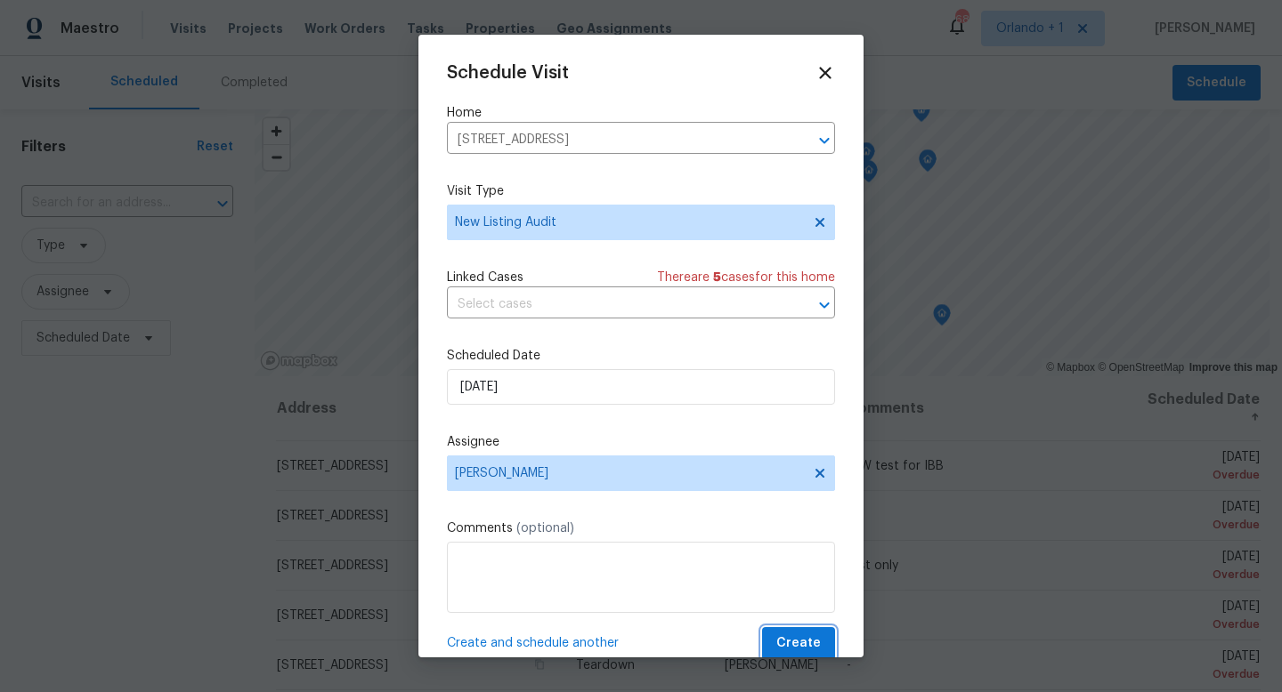
click at [795, 641] on span "Create" at bounding box center [798, 644] width 44 height 22
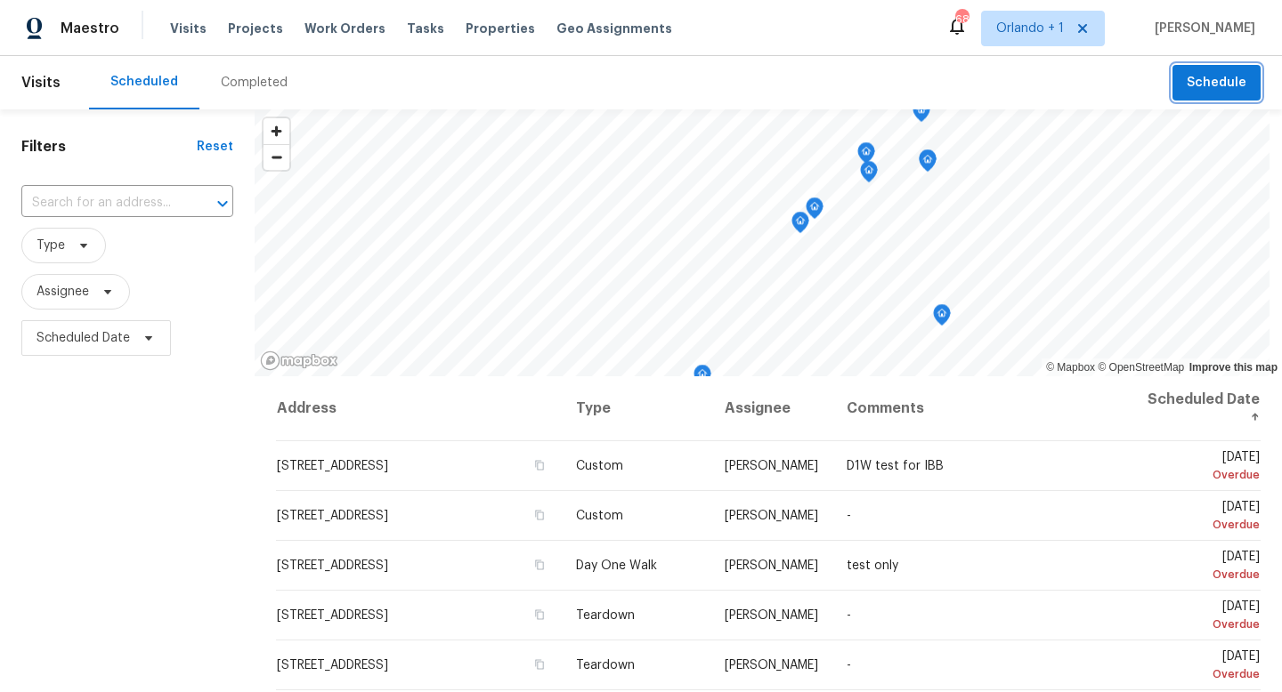
click at [1199, 85] on span "Schedule" at bounding box center [1216, 83] width 60 height 22
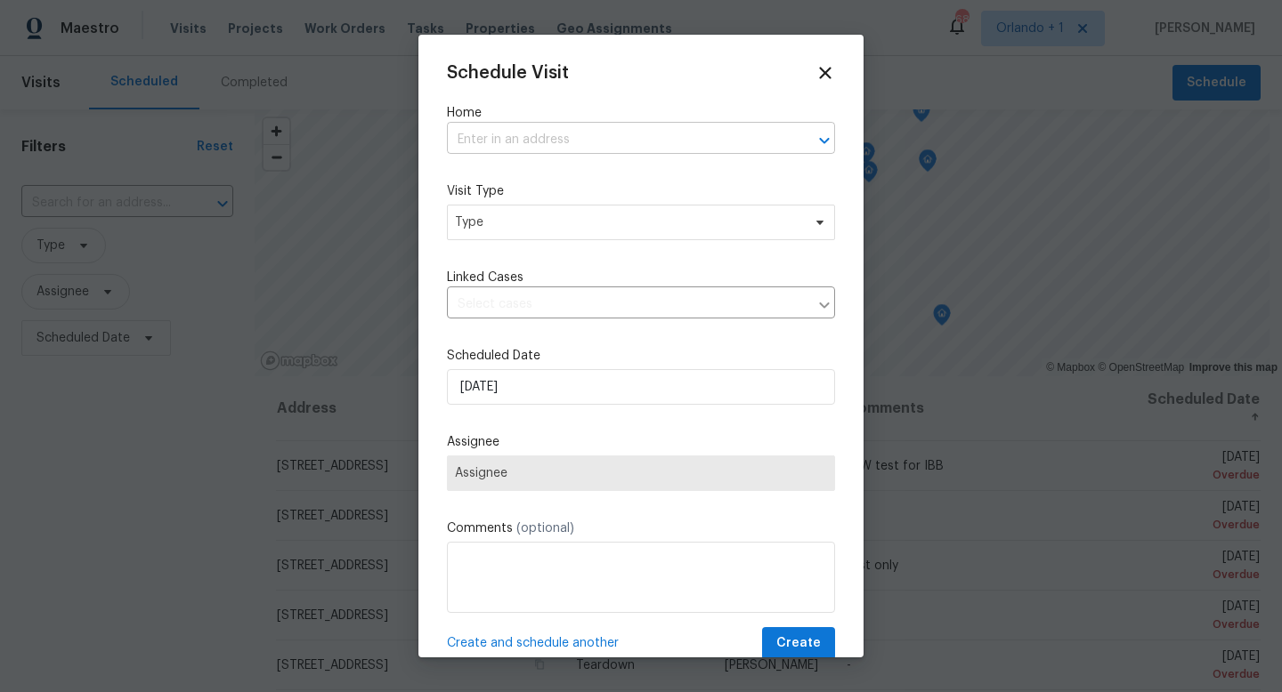
click at [494, 144] on input "text" at bounding box center [616, 140] width 338 height 28
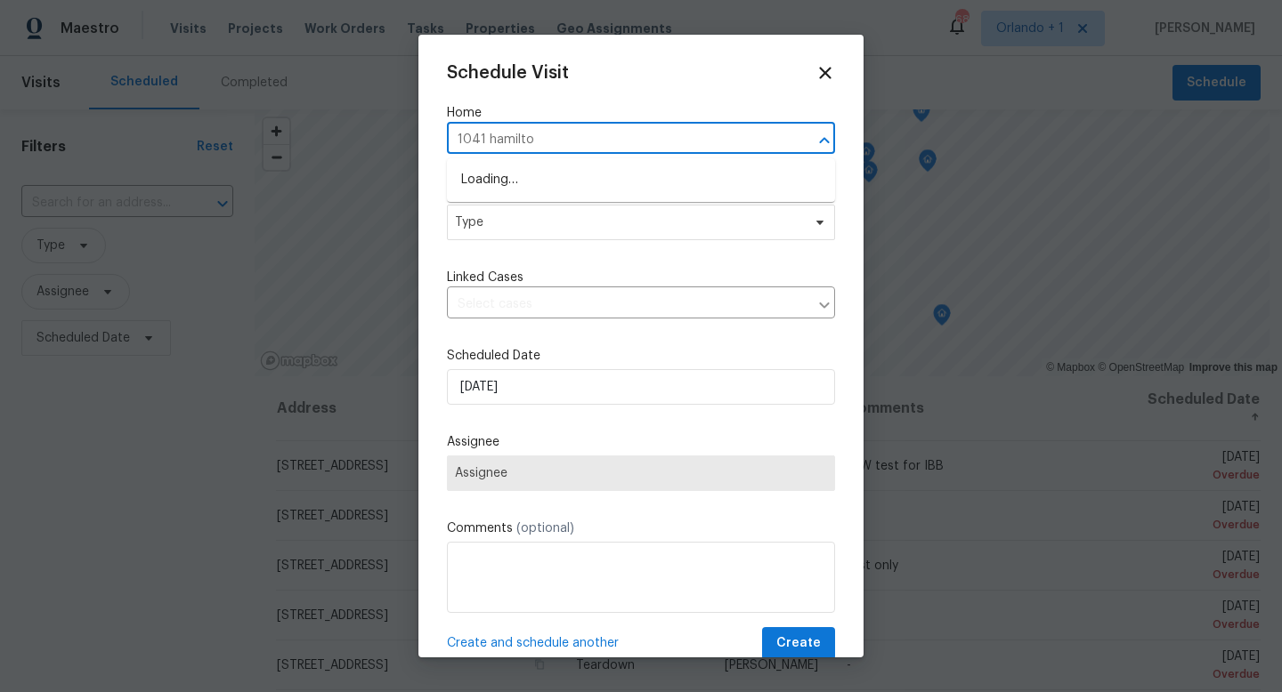
type input "1041 hamilton"
click at [538, 179] on li "1041 Hamilton Ave, Longwood, FL 32750" at bounding box center [641, 180] width 388 height 29
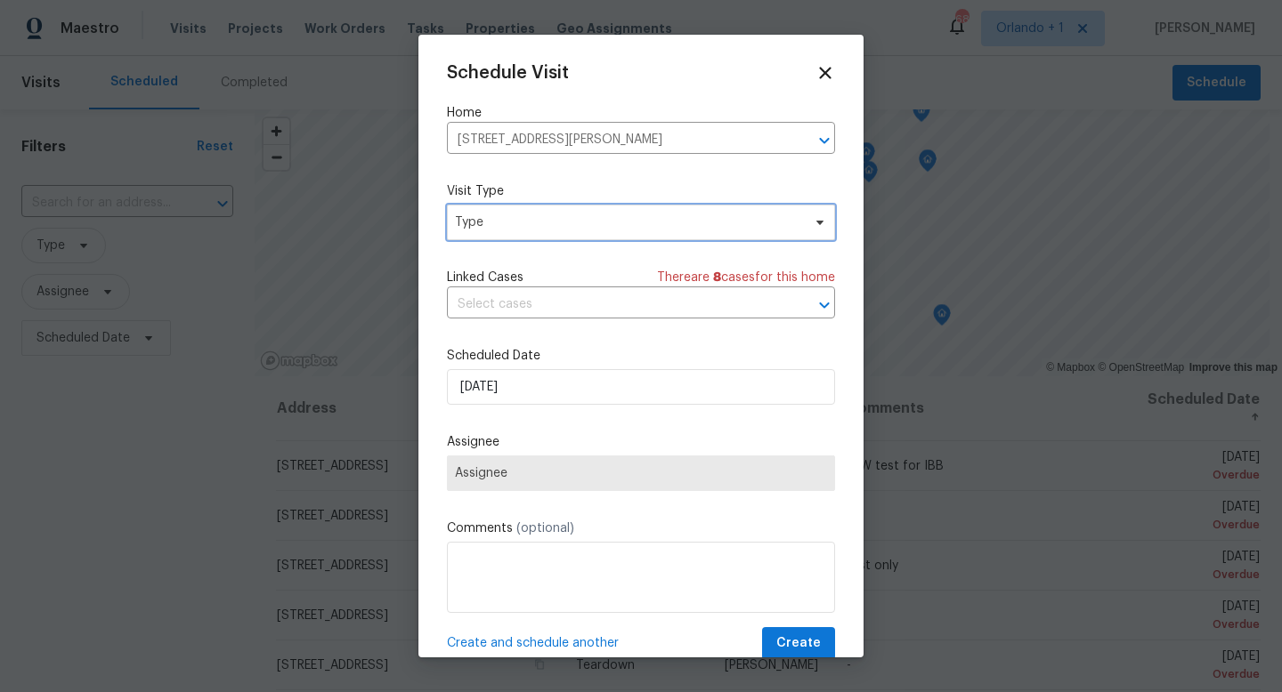
click at [520, 230] on span "Type" at bounding box center [628, 223] width 346 height 18
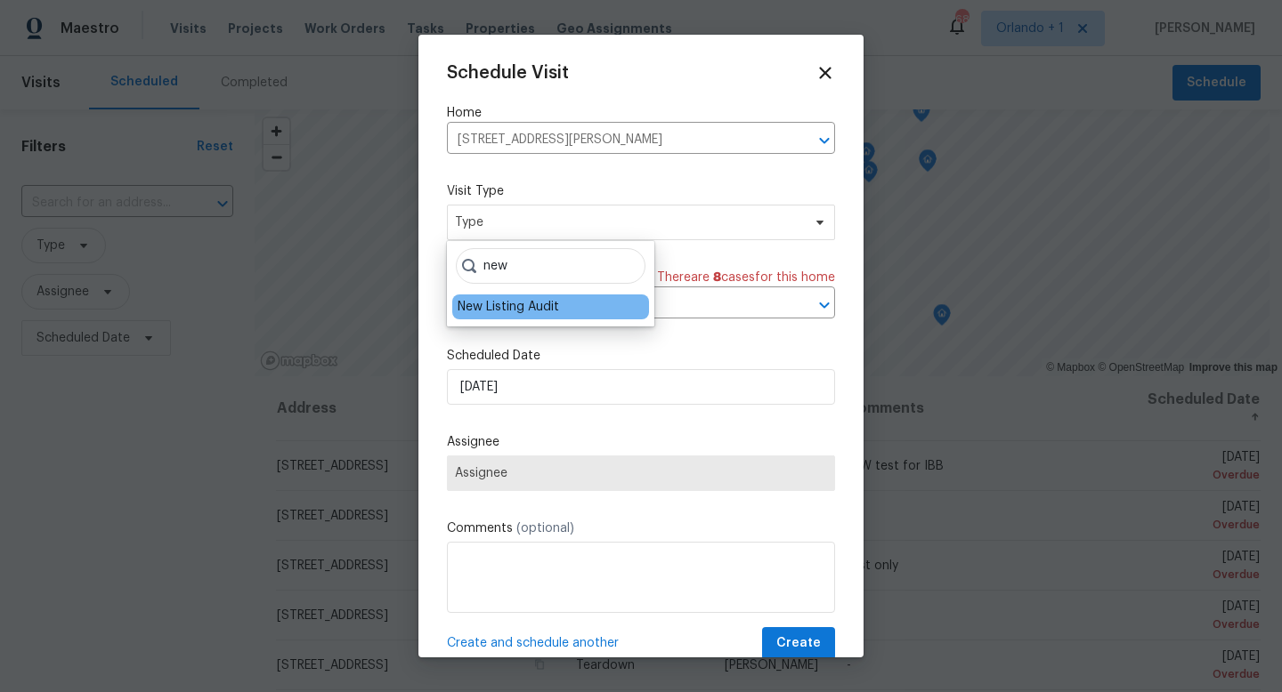
type input "new"
click at [515, 304] on div "New Listing Audit" at bounding box center [507, 307] width 101 height 18
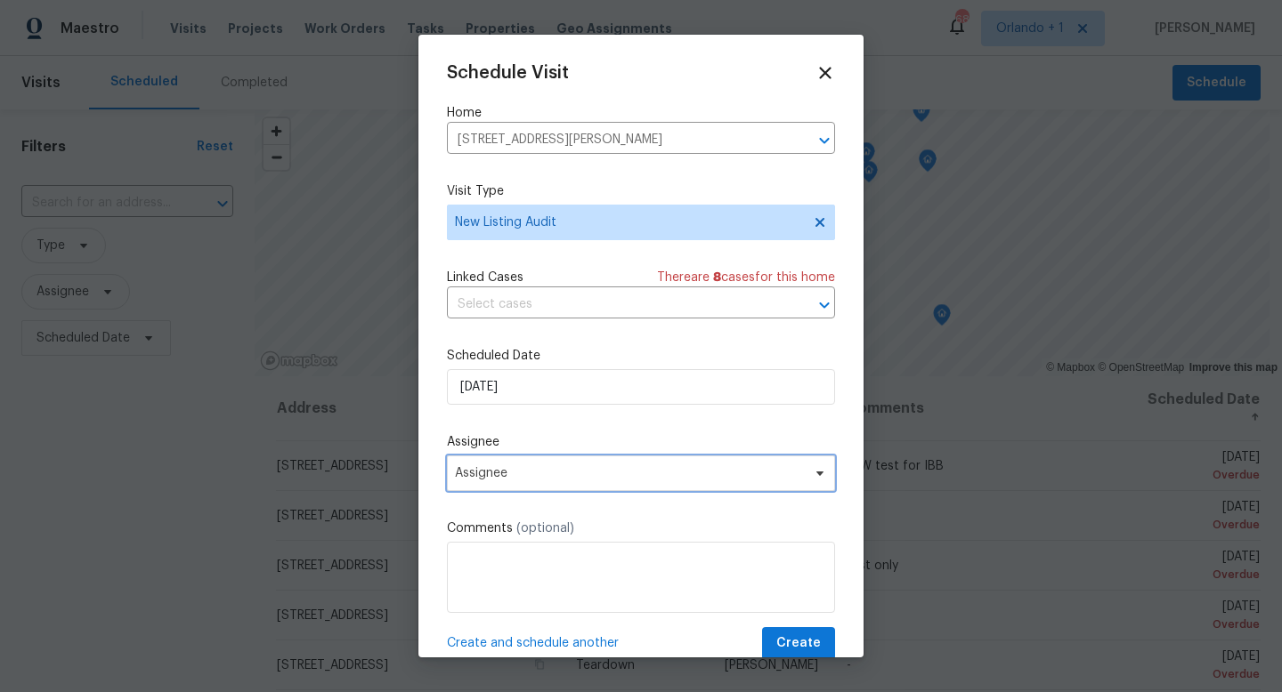
click at [523, 481] on span "Assignee" at bounding box center [641, 474] width 388 height 36
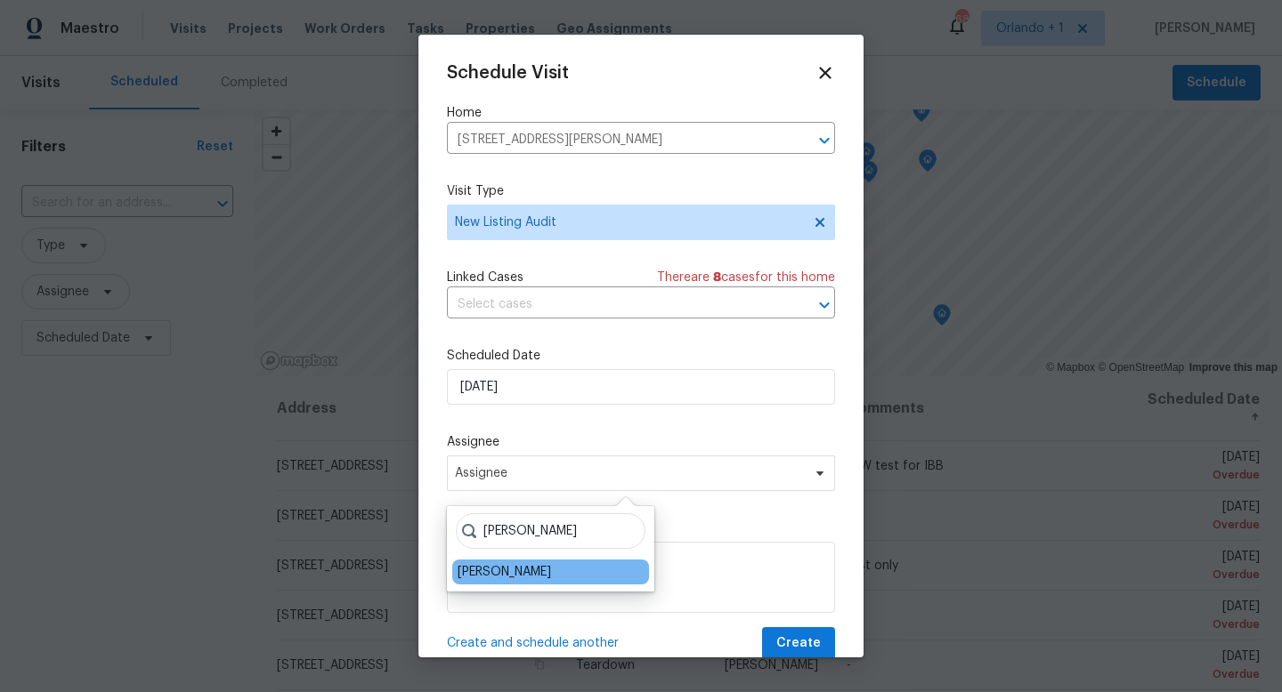
type input "josh"
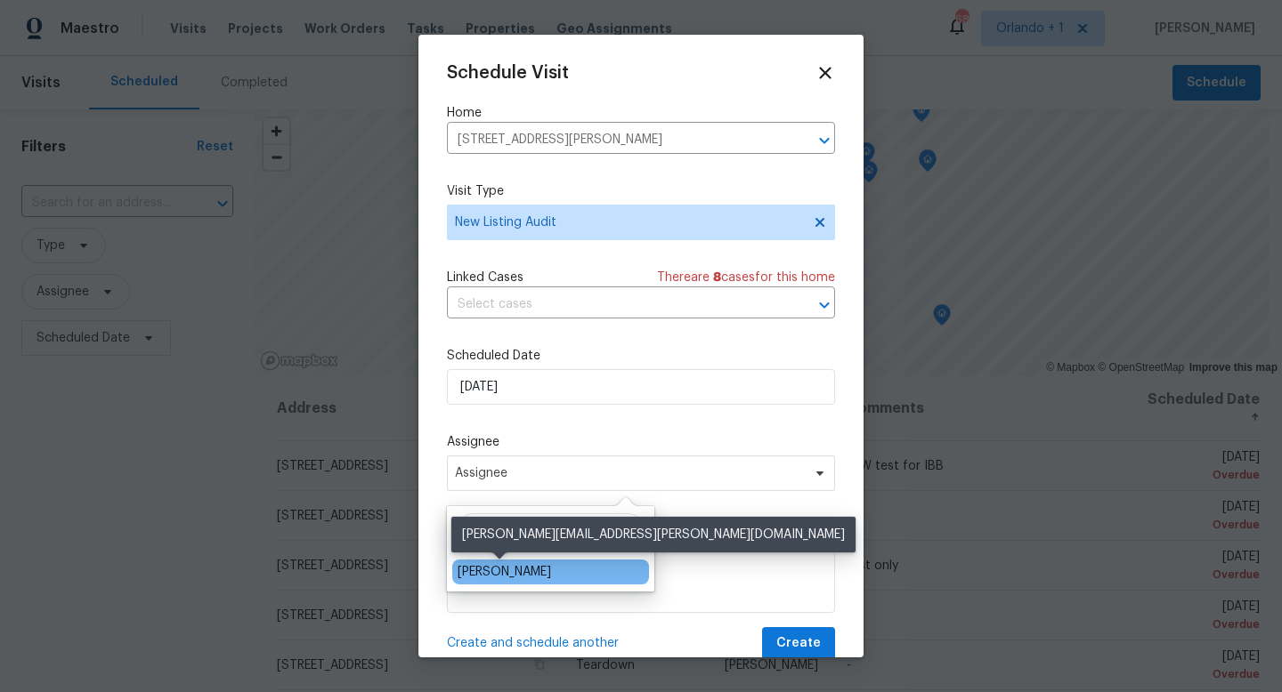
click at [526, 575] on div "[PERSON_NAME]" at bounding box center [503, 572] width 93 height 18
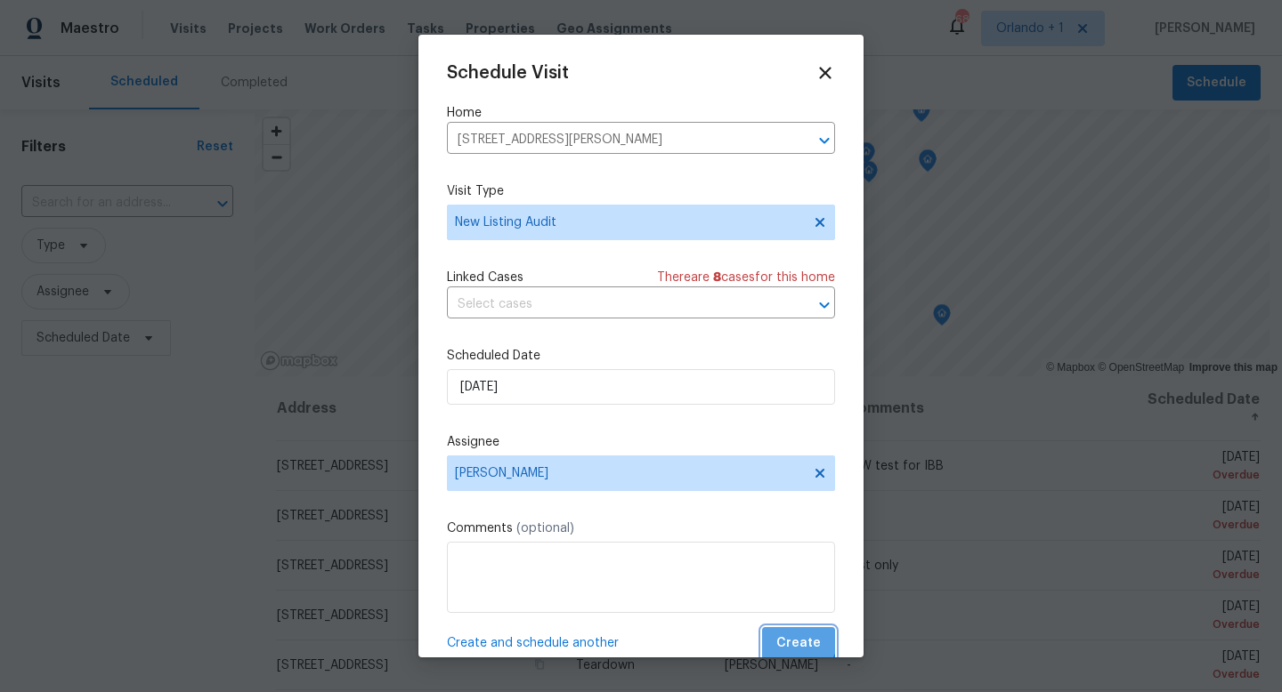
click at [797, 639] on span "Create" at bounding box center [798, 644] width 44 height 22
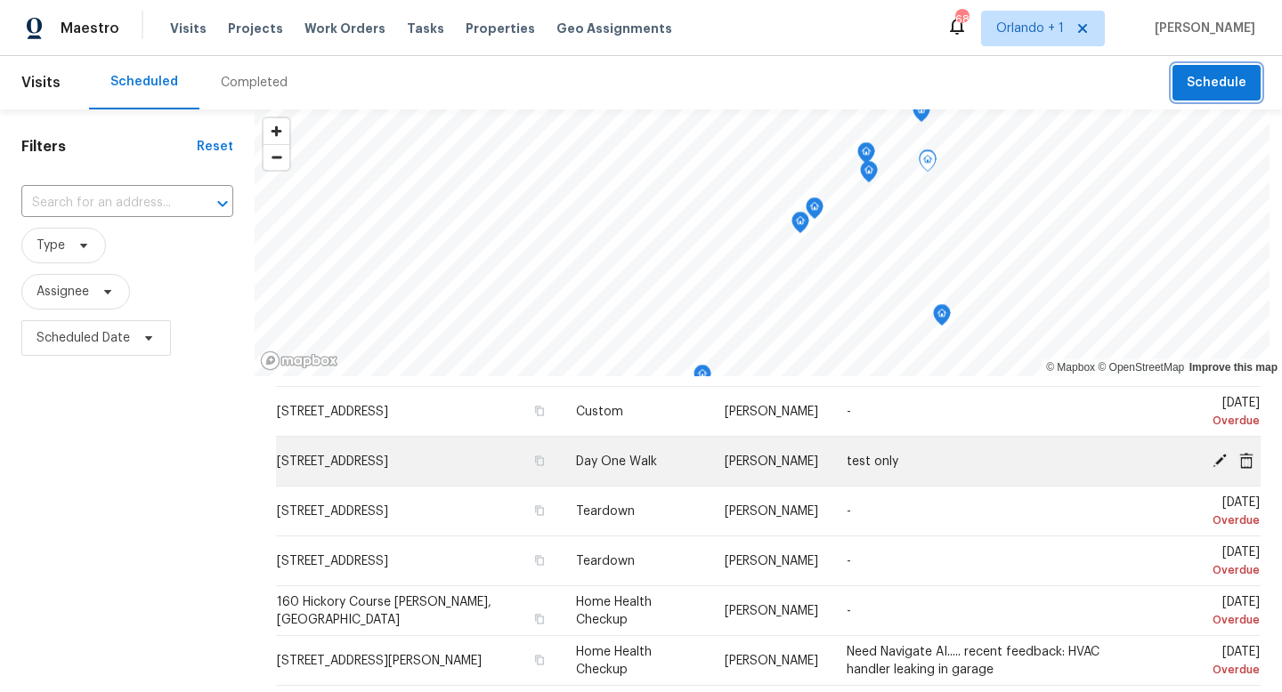
scroll to position [169, 0]
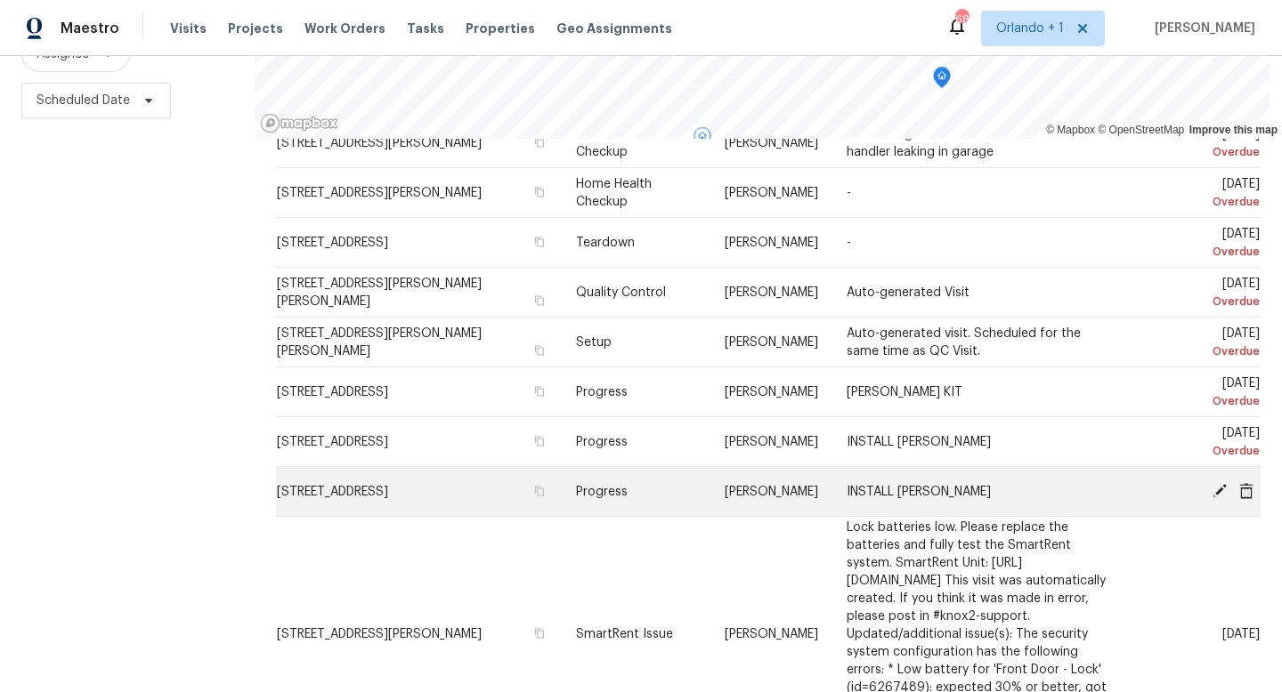
scroll to position [370, 0]
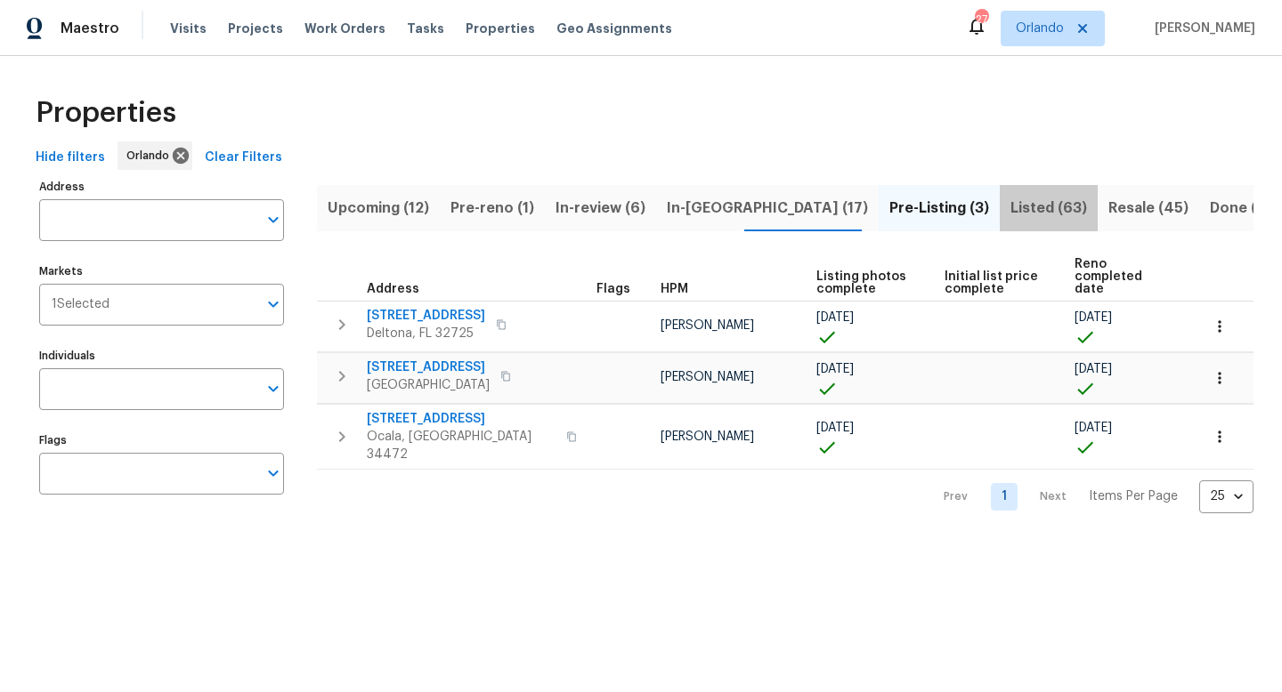
click at [1010, 204] on span "Listed (63)" at bounding box center [1048, 208] width 77 height 25
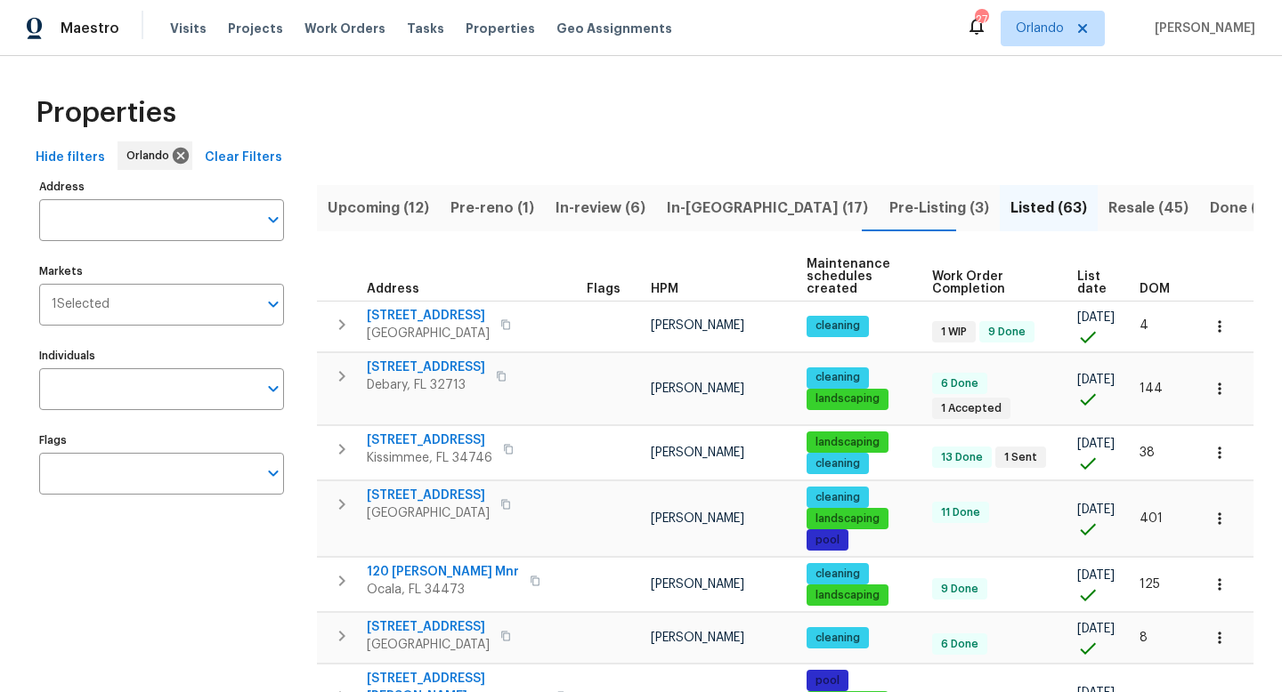
click at [1081, 275] on span "List date" at bounding box center [1093, 283] width 32 height 25
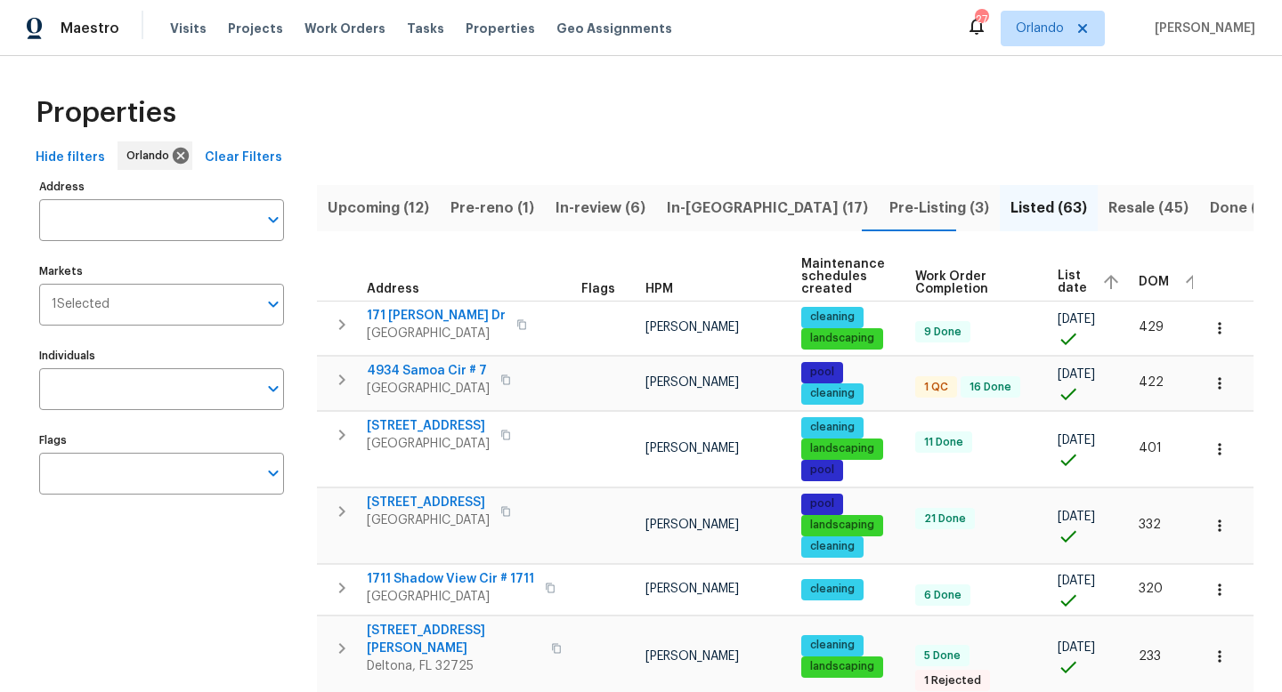
click at [1066, 273] on span "List date" at bounding box center [1071, 282] width 29 height 25
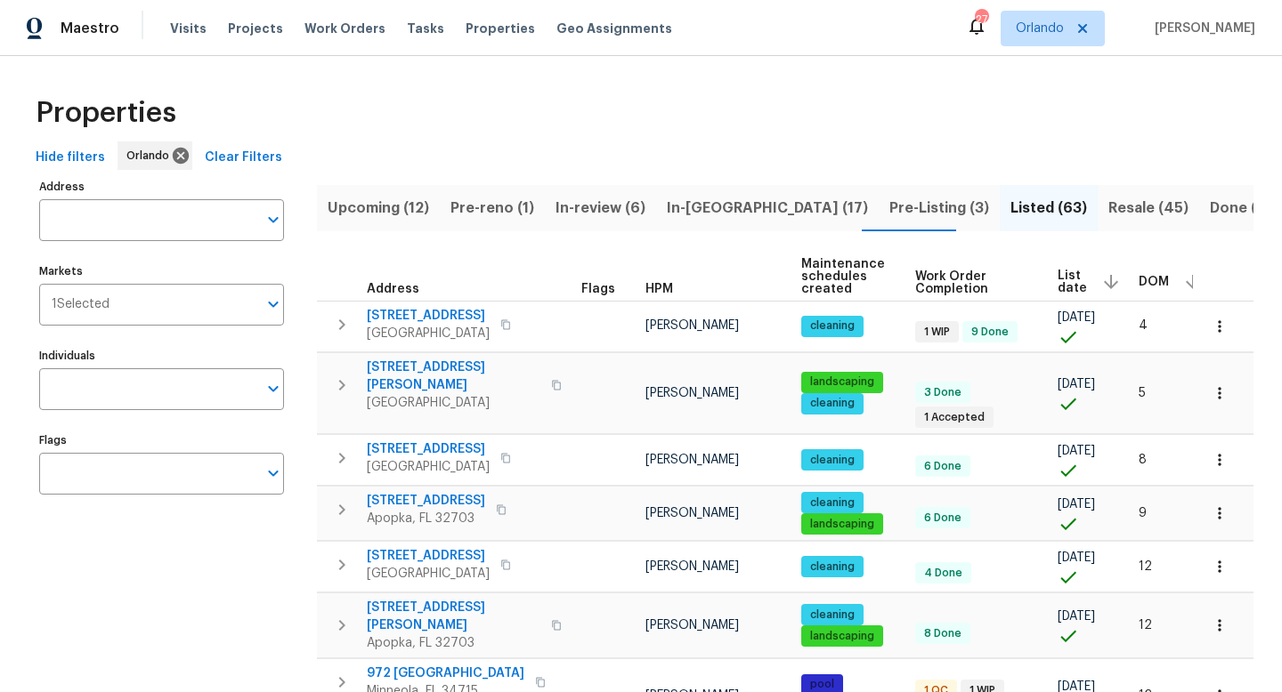
click at [697, 204] on span "In-reno (17)" at bounding box center [767, 208] width 201 height 25
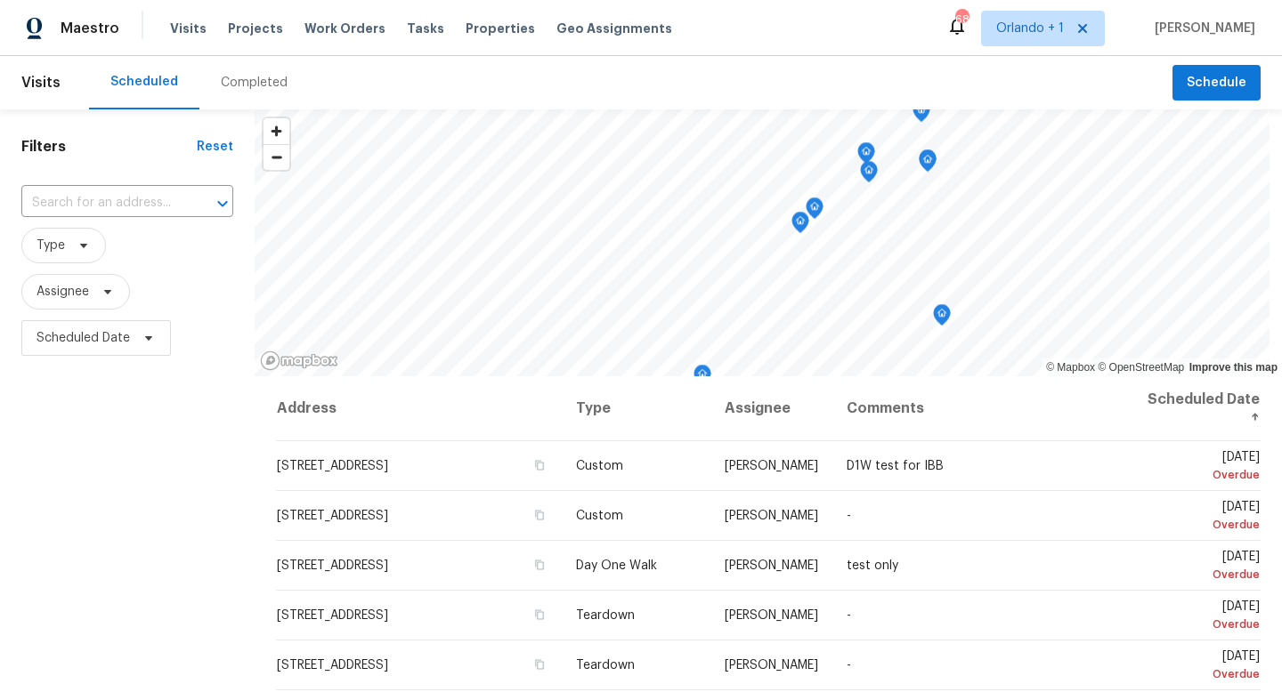
scroll to position [370, 0]
